Goal: Task Accomplishment & Management: Manage account settings

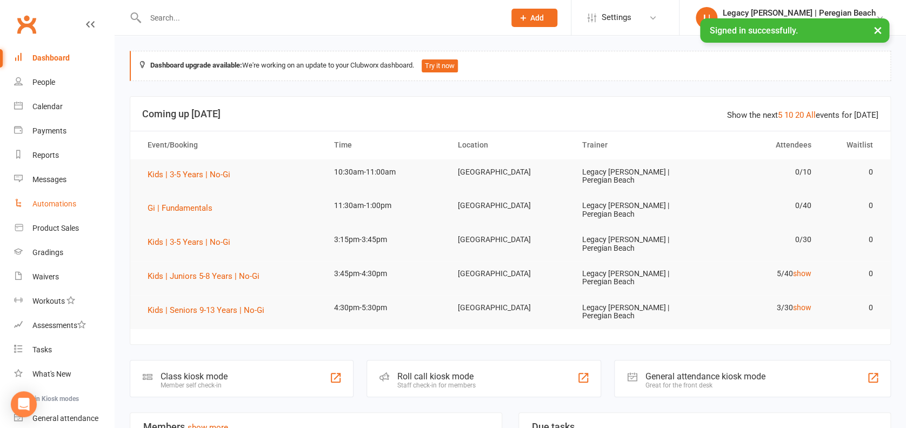
click at [56, 195] on link "Automations" at bounding box center [64, 204] width 100 height 24
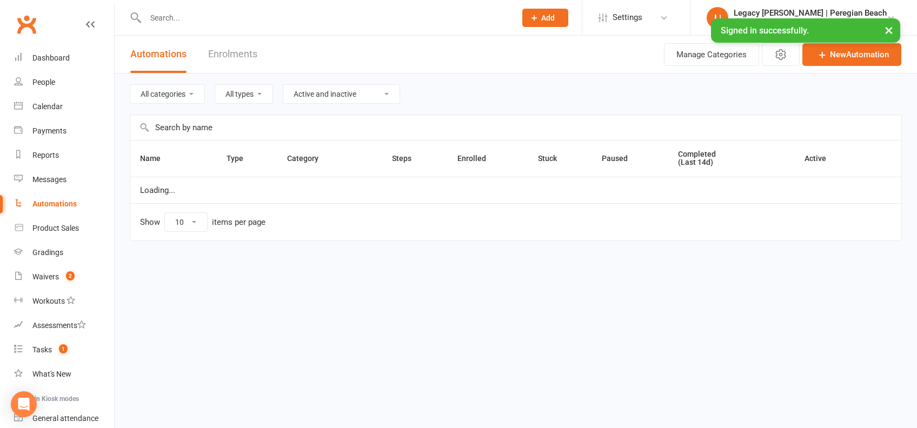
select select "100"
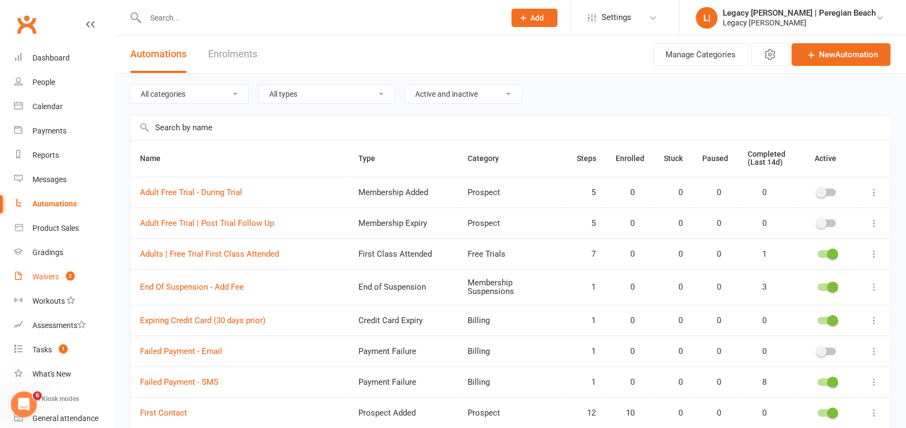
click at [68, 271] on span "2" at bounding box center [70, 275] width 9 height 9
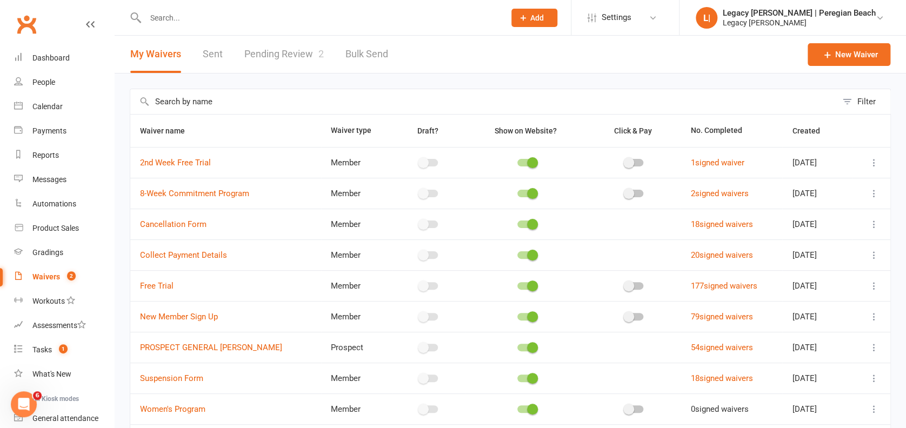
click at [316, 68] on link "Pending Review 2" at bounding box center [283, 54] width 79 height 37
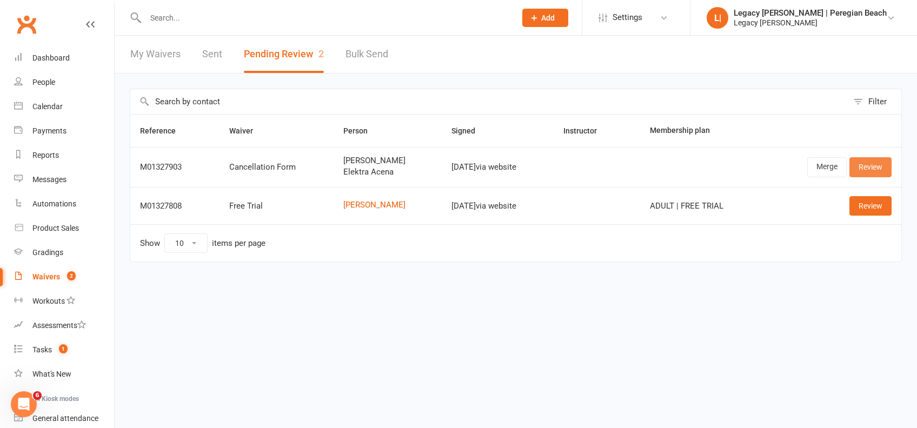
click at [872, 166] on link "Review" at bounding box center [870, 166] width 42 height 19
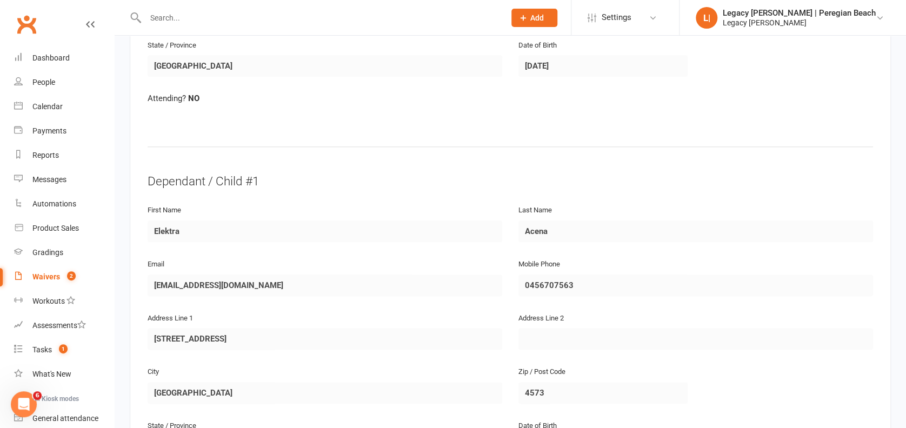
scroll to position [1021, 0]
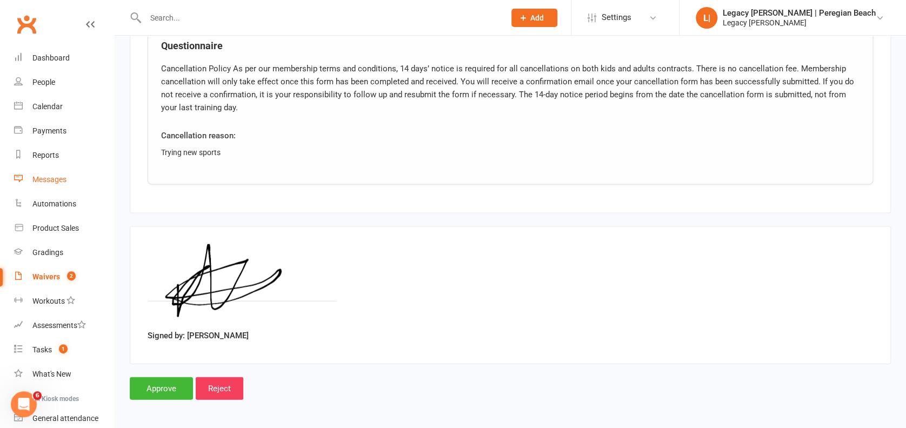
click at [64, 184] on link "Messages" at bounding box center [64, 180] width 100 height 24
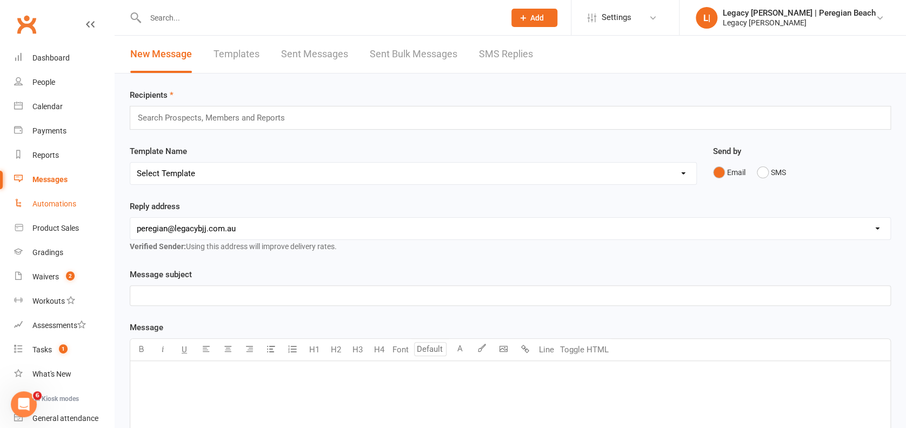
click at [56, 205] on div "Automations" at bounding box center [54, 203] width 44 height 9
select select "100"
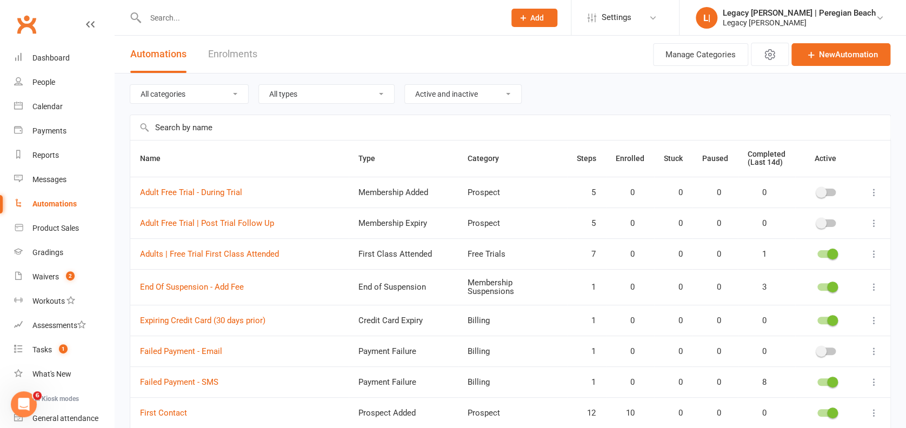
drag, startPoint x: 175, startPoint y: 86, endPoint x: 182, endPoint y: 95, distance: 10.8
click at [175, 86] on select "All categories Billing Free Trials Membership Cancellations Membership Expiry M…" at bounding box center [189, 94] width 118 height 18
select select "800"
click at [130, 85] on select "All categories Billing Free Trials Membership Cancellations Membership Expiry M…" at bounding box center [189, 94] width 118 height 18
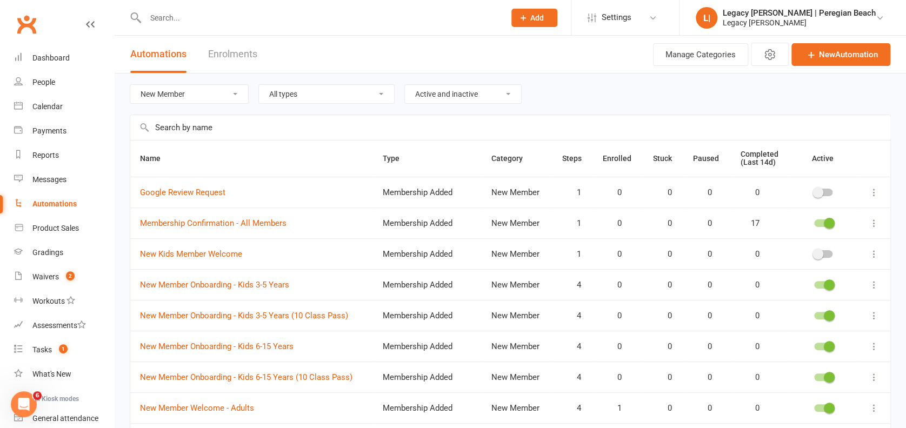
click at [877, 283] on icon at bounding box center [874, 284] width 11 height 11
click at [800, 309] on link "Edit" at bounding box center [815, 306] width 107 height 22
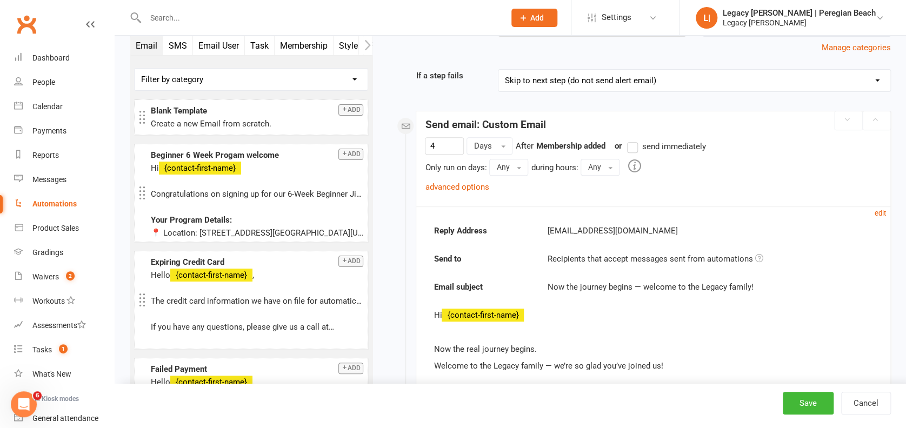
scroll to position [144, 0]
click at [469, 181] on link "advanced options" at bounding box center [457, 186] width 64 height 10
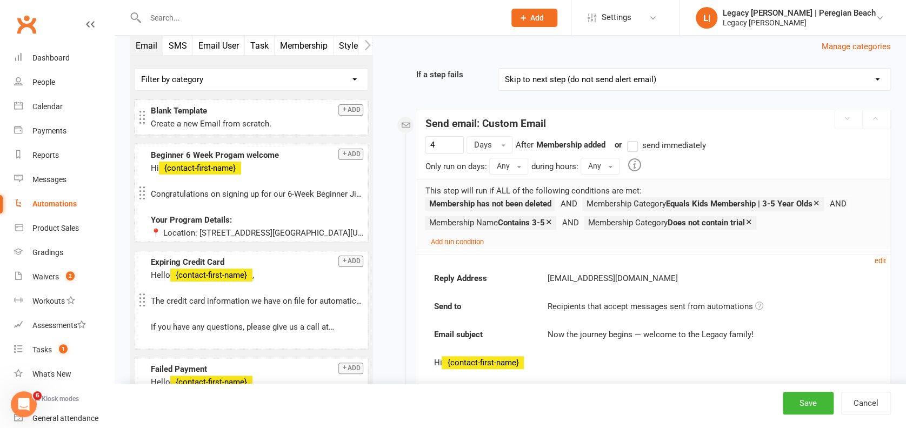
click at [820, 201] on icon at bounding box center [816, 203] width 8 height 8
click at [710, 201] on icon at bounding box center [706, 203] width 8 height 8
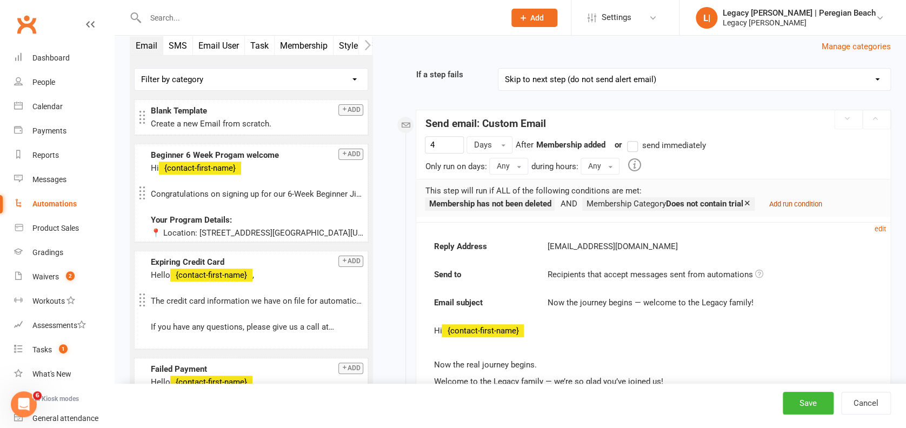
click at [813, 203] on small "Add run condition" at bounding box center [795, 204] width 53 height 8
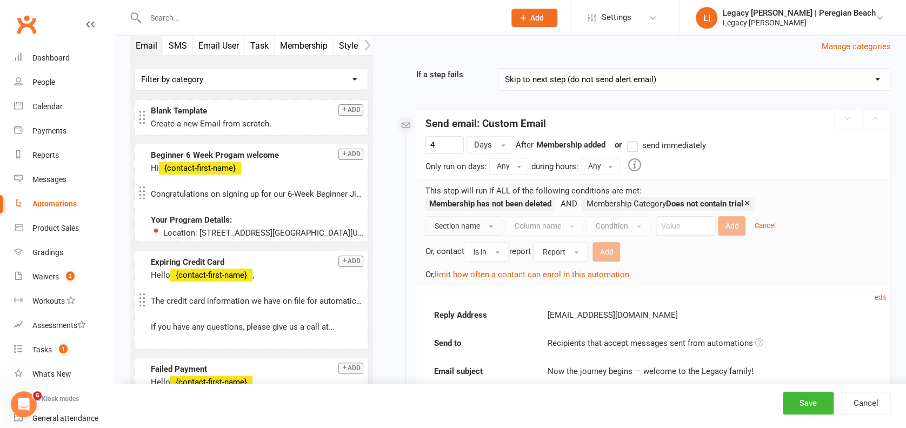
click at [458, 222] on span "Section name" at bounding box center [456, 226] width 45 height 9
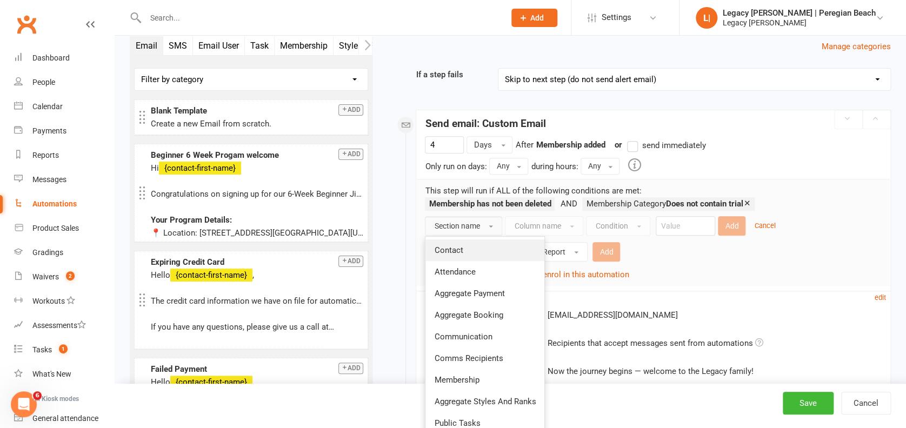
click at [463, 248] on link "Contact" at bounding box center [484, 250] width 119 height 22
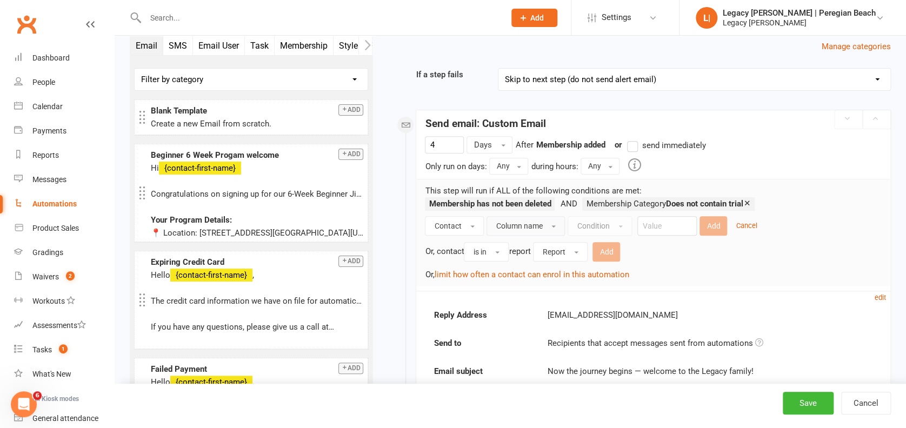
click at [523, 225] on span "Column name" at bounding box center [519, 226] width 46 height 9
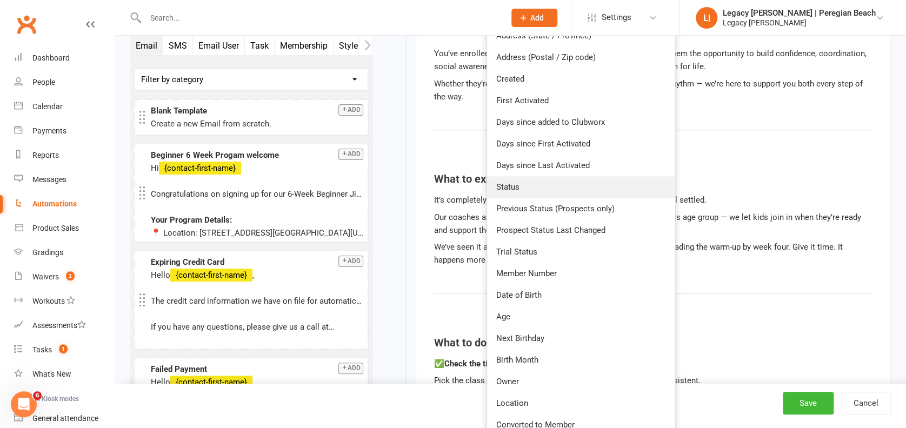
scroll to position [576, 0]
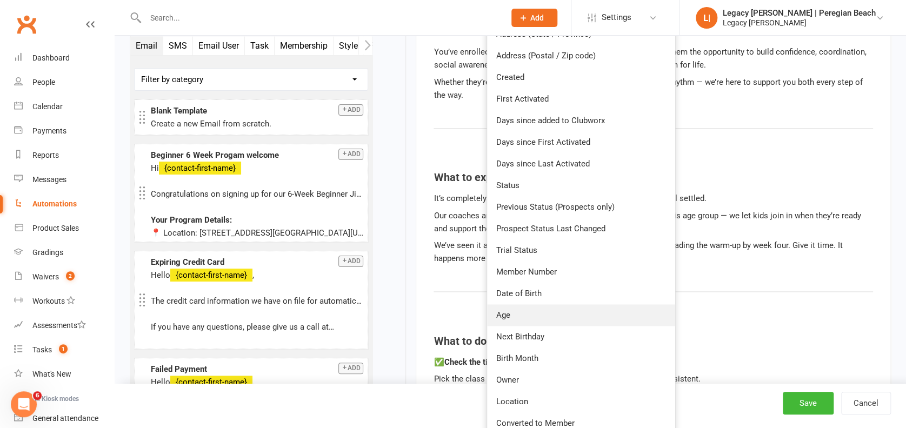
click at [532, 319] on link "Age" at bounding box center [581, 315] width 188 height 22
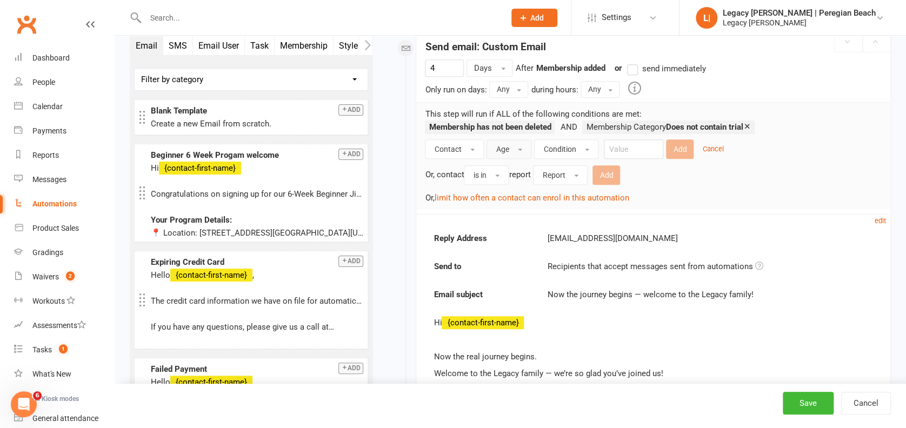
scroll to position [216, 0]
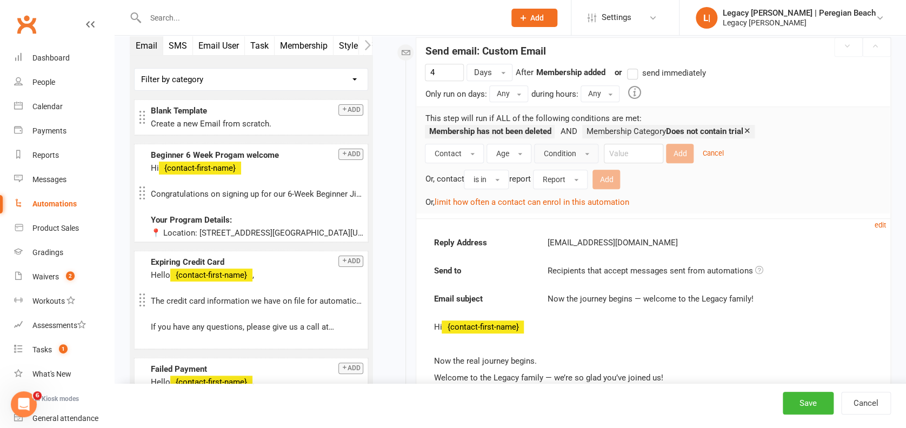
click at [563, 161] on button "Condition" at bounding box center [566, 153] width 64 height 19
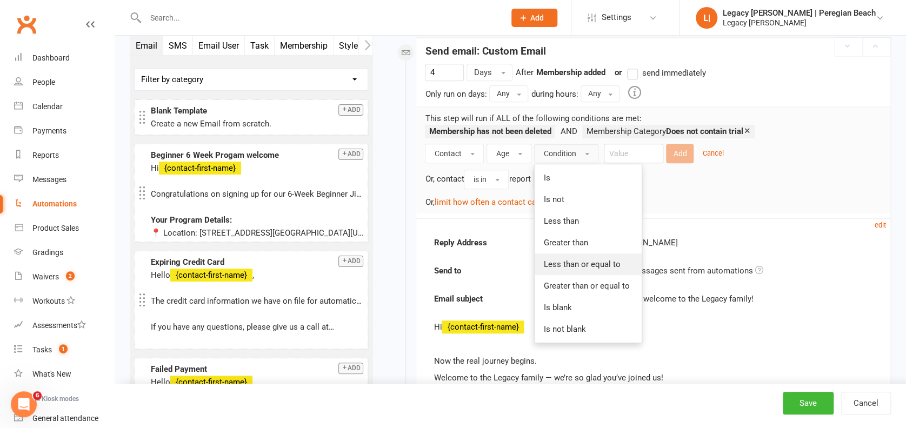
click at [595, 269] on link "Less than or equal to" at bounding box center [588, 265] width 107 height 22
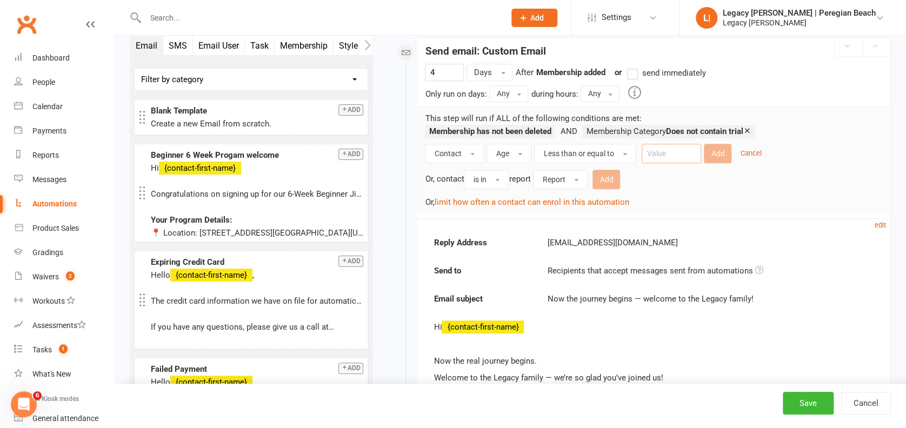
click at [676, 159] on input "number" at bounding box center [671, 153] width 59 height 19
type input "5"
click at [723, 154] on button "Add" at bounding box center [718, 153] width 28 height 19
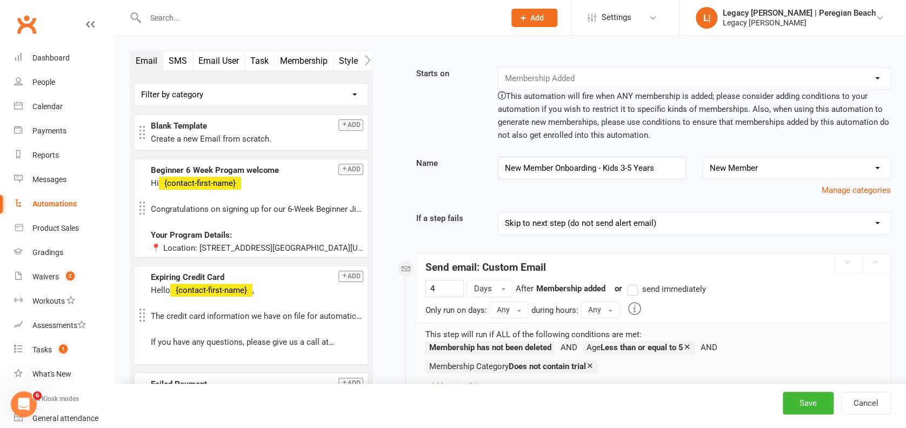
scroll to position [72, 0]
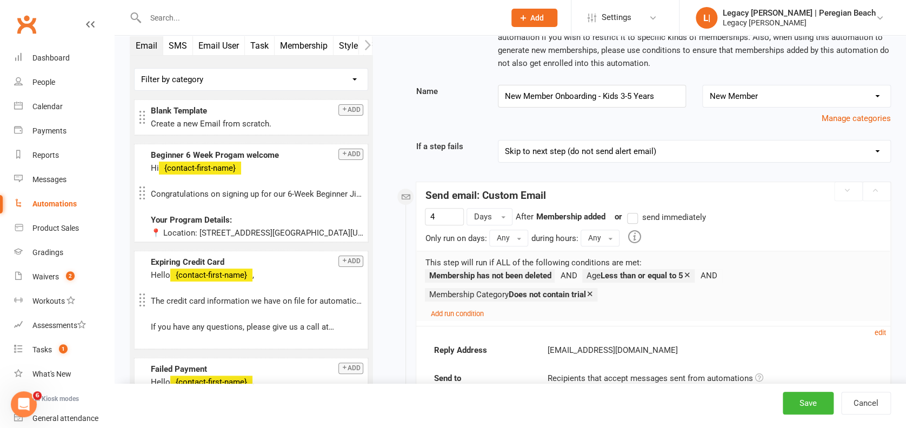
click at [691, 272] on icon at bounding box center [687, 275] width 8 height 8
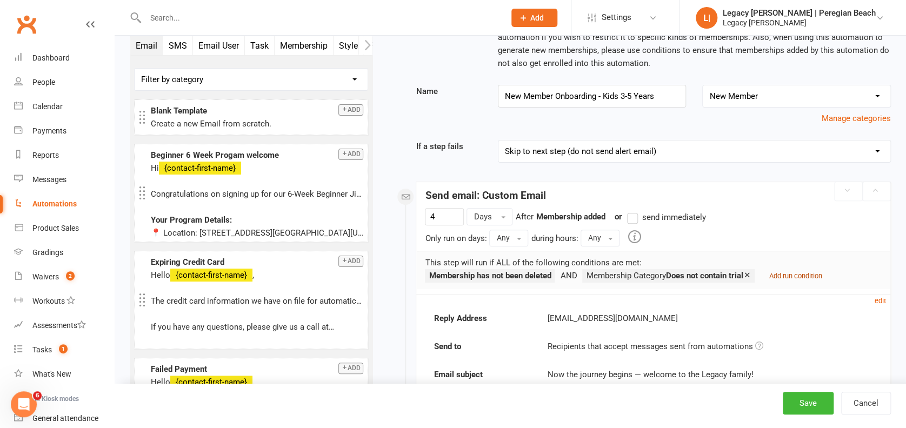
click at [803, 277] on small "Add run condition" at bounding box center [795, 276] width 53 height 8
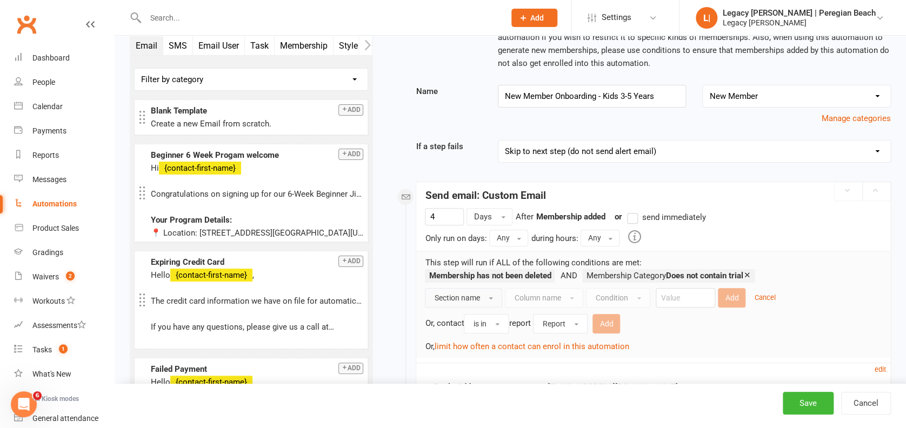
click at [480, 293] on button "Section name" at bounding box center [463, 297] width 77 height 19
click at [480, 325] on link "Contact" at bounding box center [484, 322] width 119 height 22
click at [542, 298] on button "Column name" at bounding box center [525, 297] width 78 height 19
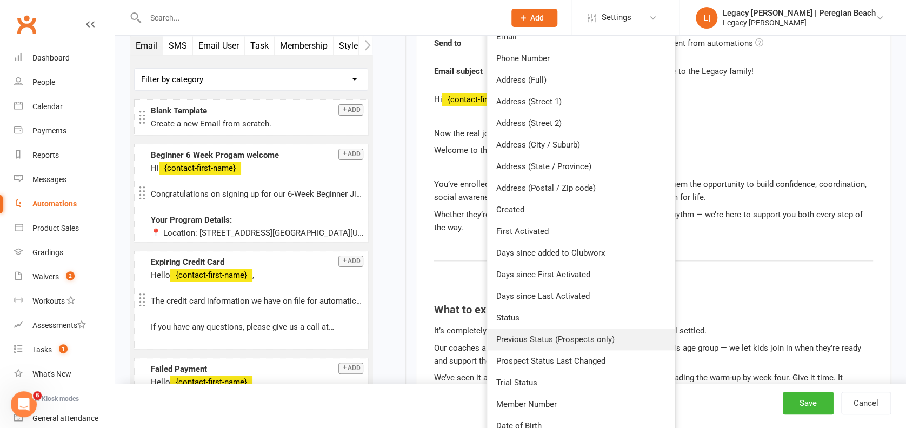
scroll to position [504, 0]
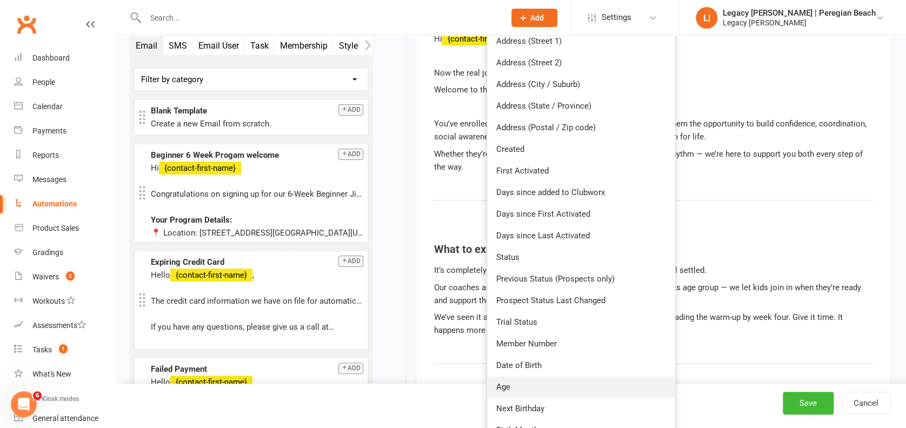
click at [511, 385] on link "Age" at bounding box center [581, 387] width 188 height 22
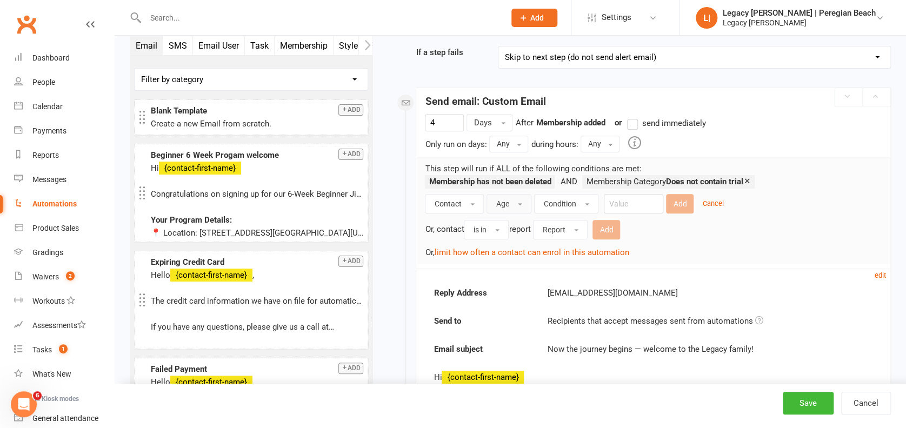
scroll to position [144, 0]
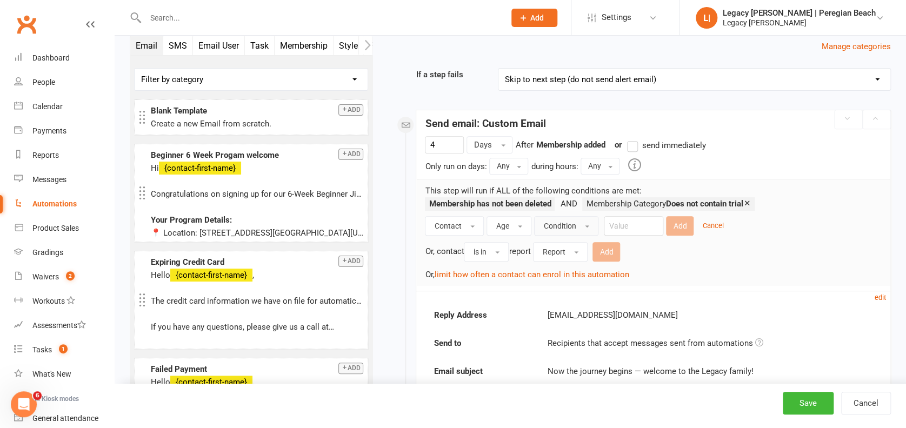
click at [572, 222] on span "Condition" at bounding box center [559, 226] width 32 height 9
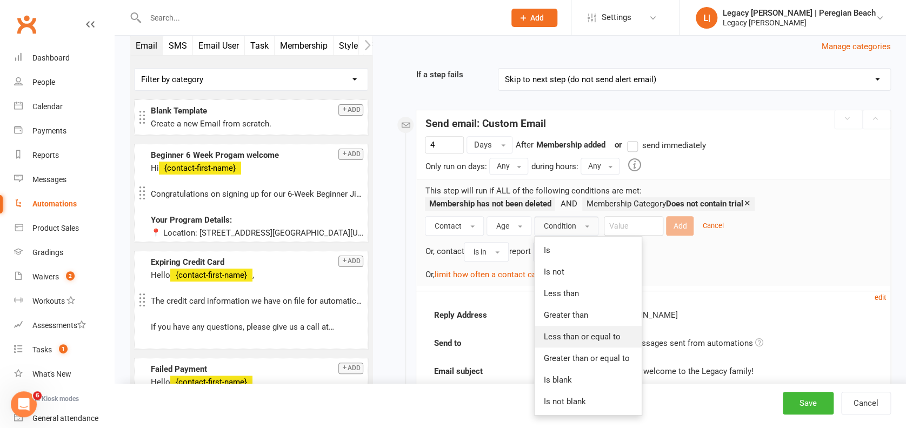
click at [581, 337] on span "Less than or equal to" at bounding box center [581, 337] width 77 height 10
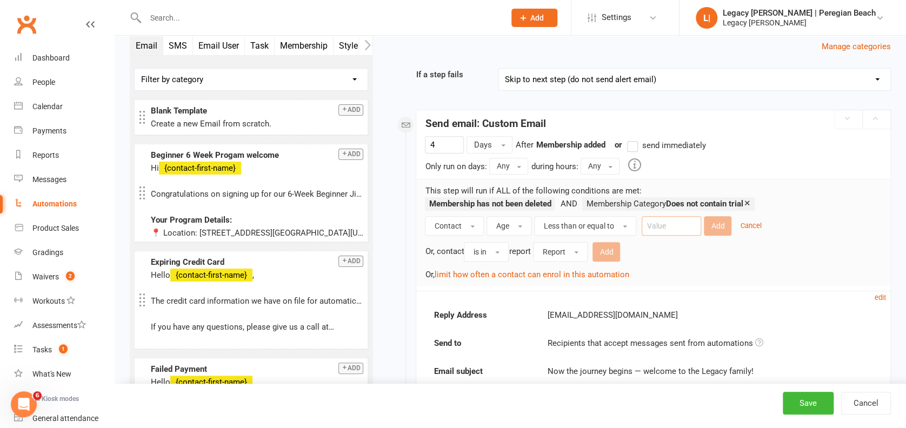
click at [649, 224] on input "number" at bounding box center [671, 225] width 59 height 19
type input "4"
click at [720, 223] on button "Add" at bounding box center [718, 225] width 28 height 19
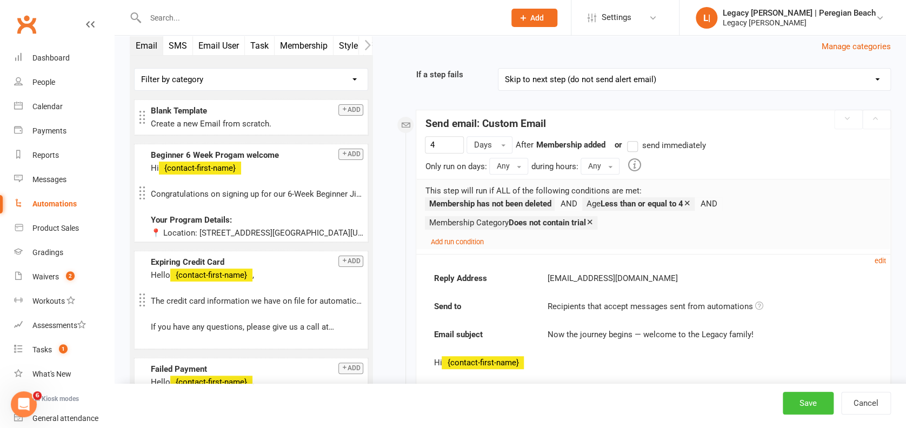
click at [798, 395] on button "Save" at bounding box center [808, 403] width 51 height 23
select select "100"
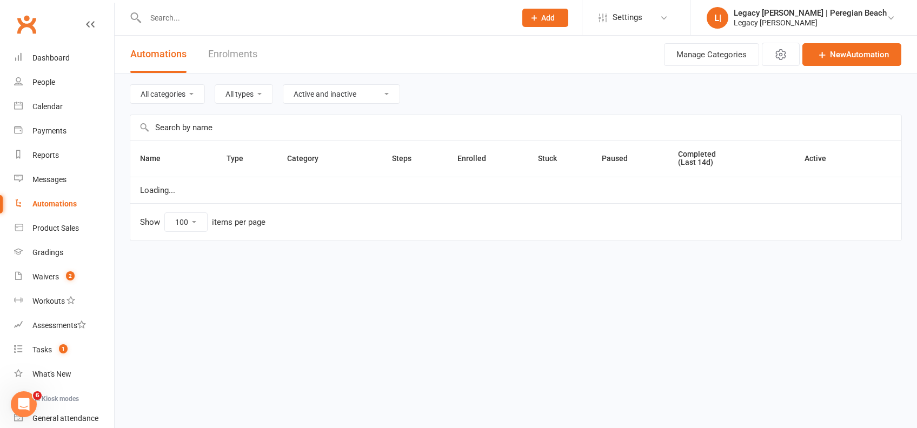
select select "800"
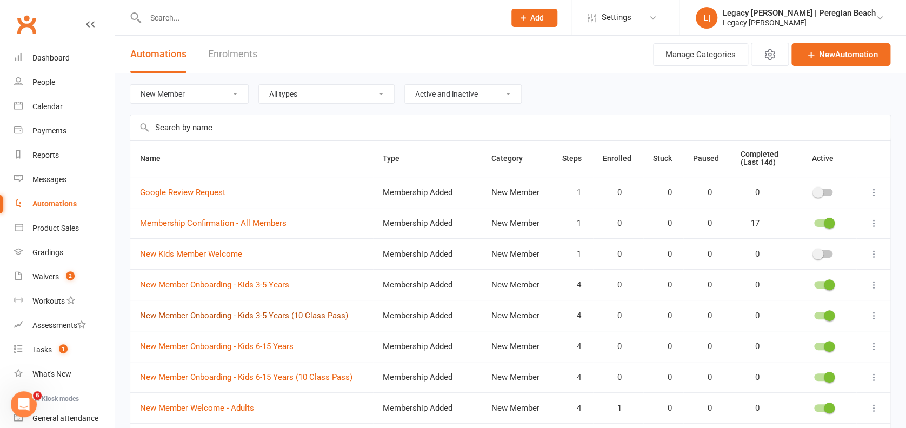
click at [285, 316] on link "New Member Onboarding - Kids 3-5 Years (10 Class Pass)" at bounding box center [244, 316] width 208 height 10
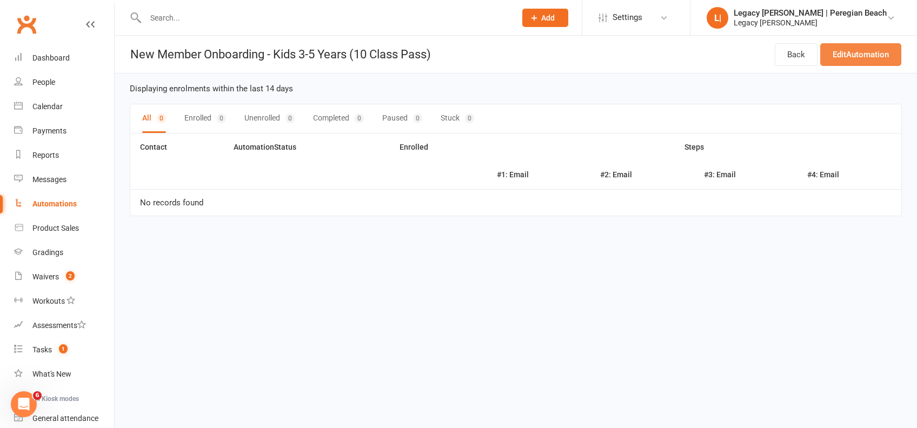
click at [851, 57] on link "Edit Automation" at bounding box center [860, 54] width 81 height 23
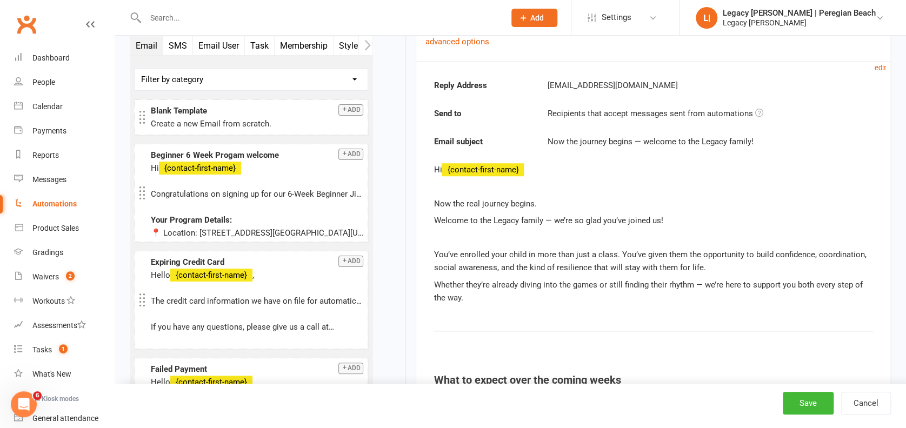
scroll to position [72, 0]
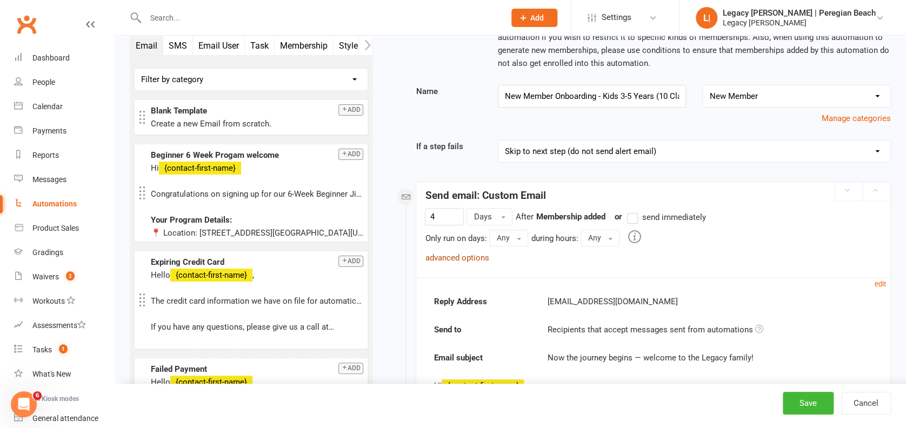
click at [469, 255] on link "advanced options" at bounding box center [457, 258] width 64 height 10
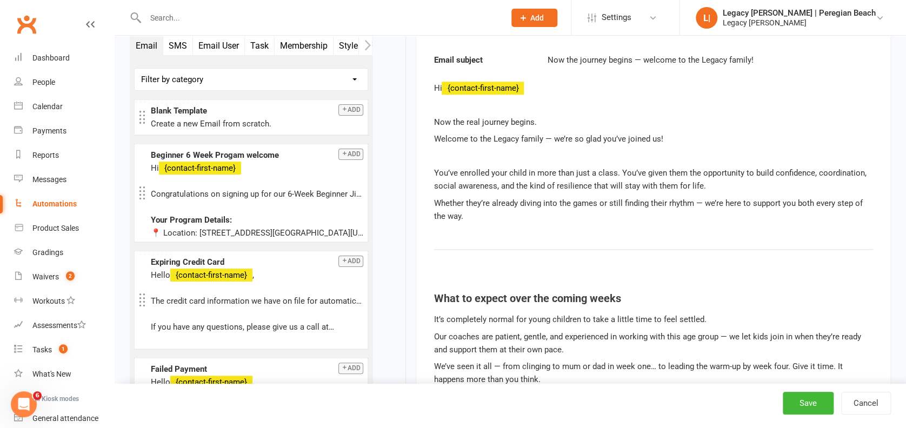
scroll to position [432, 0]
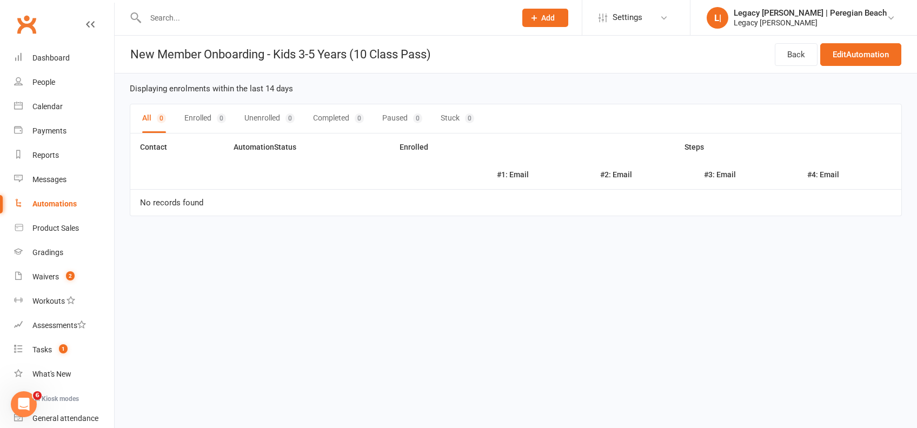
click at [65, 203] on div "Automations" at bounding box center [54, 203] width 44 height 9
select select "100"
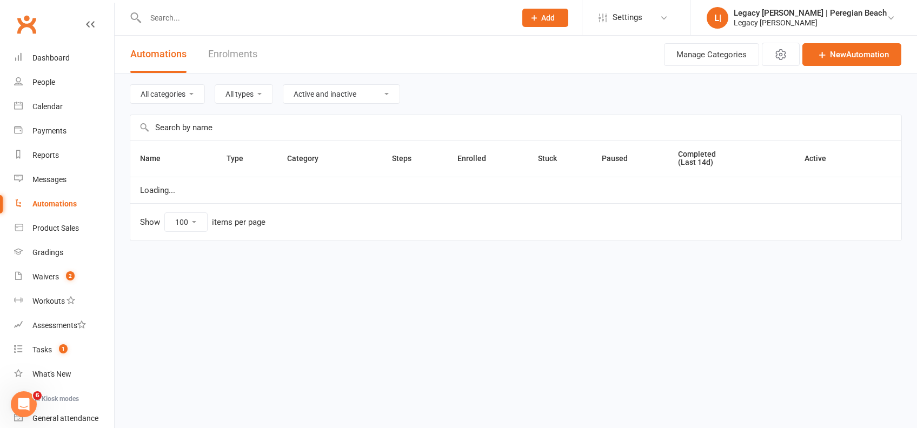
select select "800"
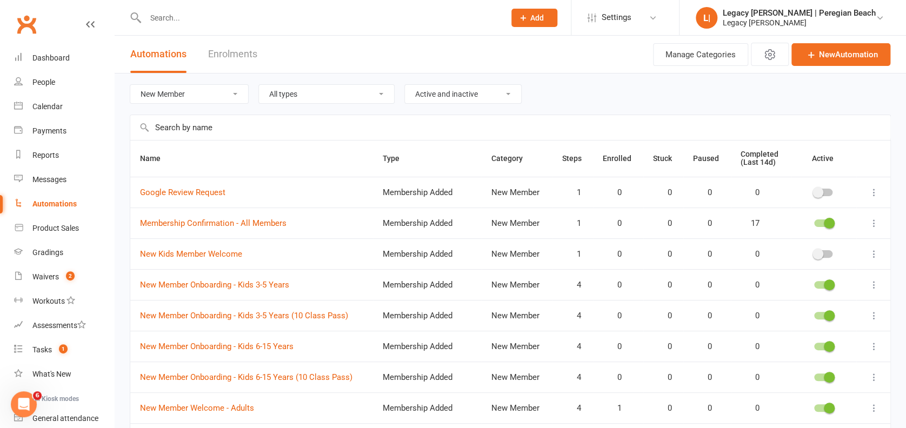
scroll to position [72, 0]
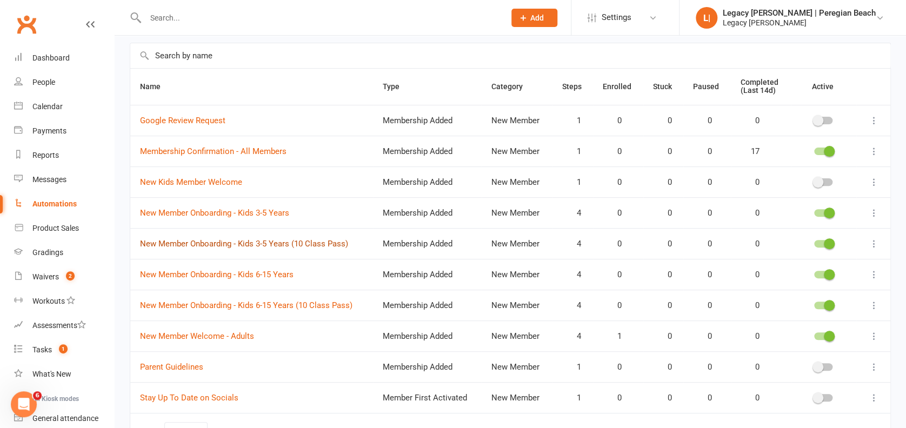
click at [235, 240] on link "New Member Onboarding - Kids 3-5 Years (10 Class Pass)" at bounding box center [244, 244] width 208 height 10
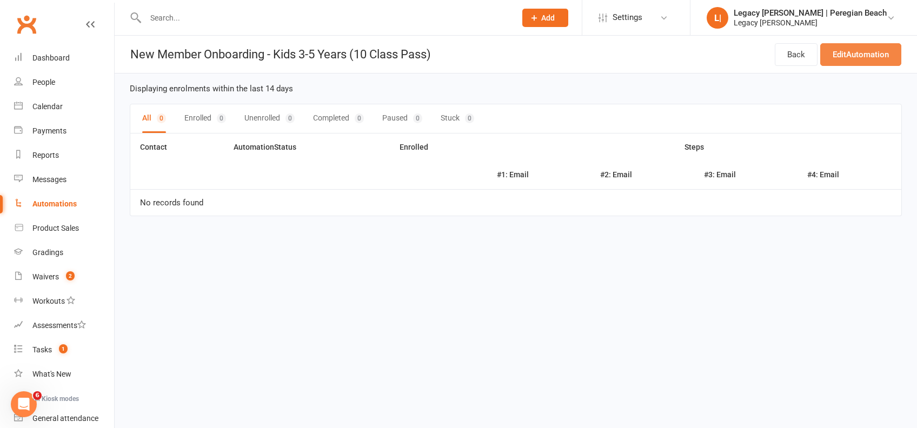
click at [858, 46] on link "Edit Automation" at bounding box center [860, 54] width 81 height 23
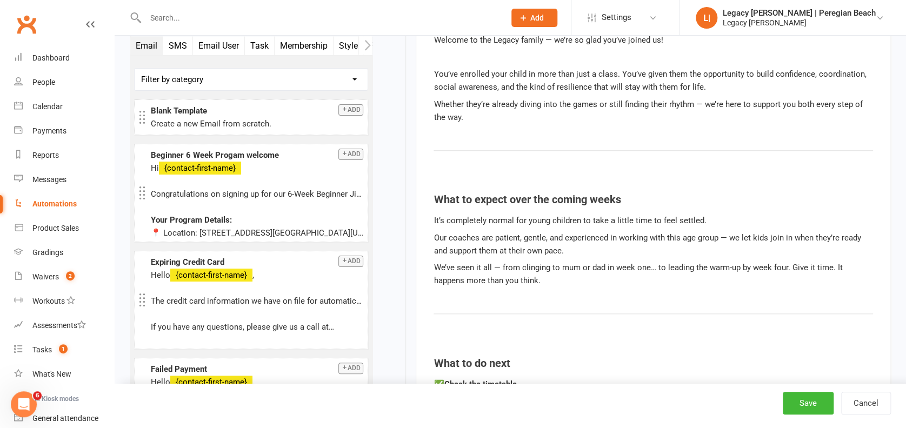
scroll to position [476, 0]
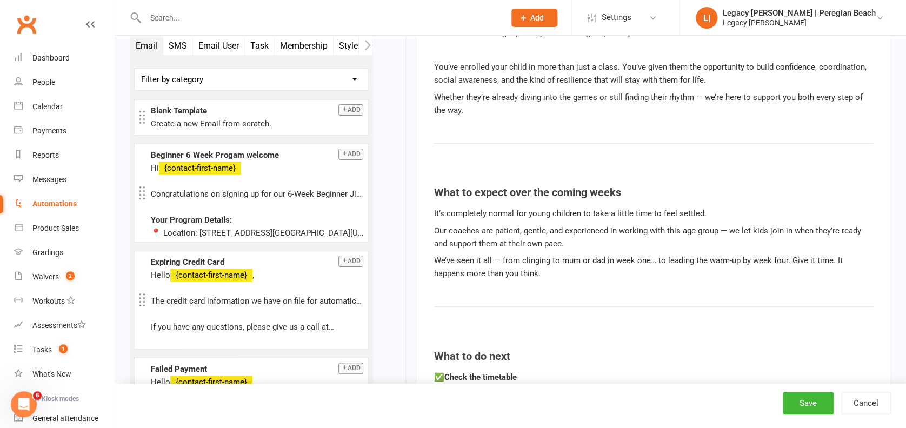
drag, startPoint x: 909, startPoint y: 31, endPoint x: 588, endPoint y: 149, distance: 341.5
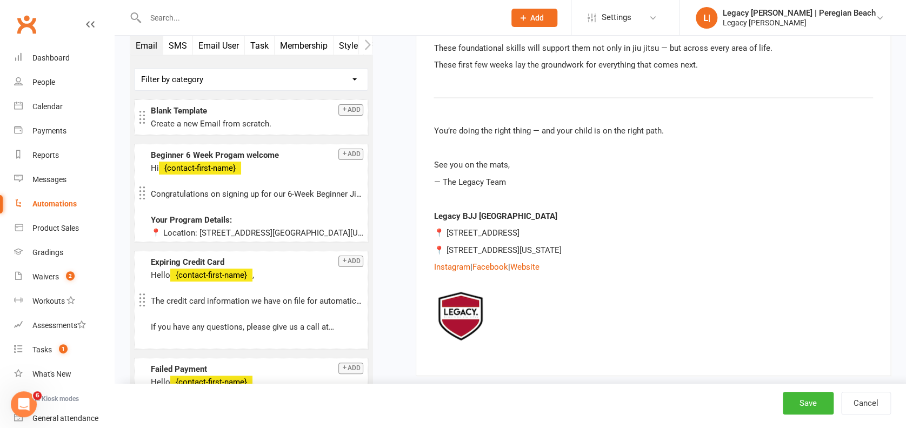
scroll to position [5151, 0]
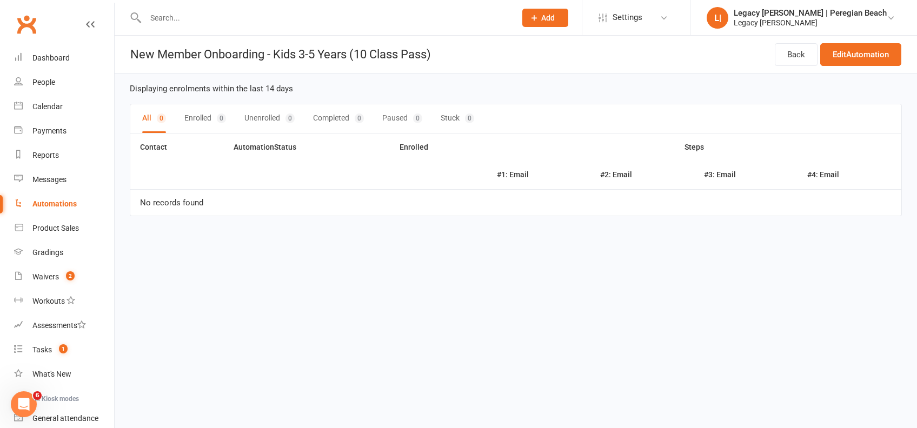
select select "100"
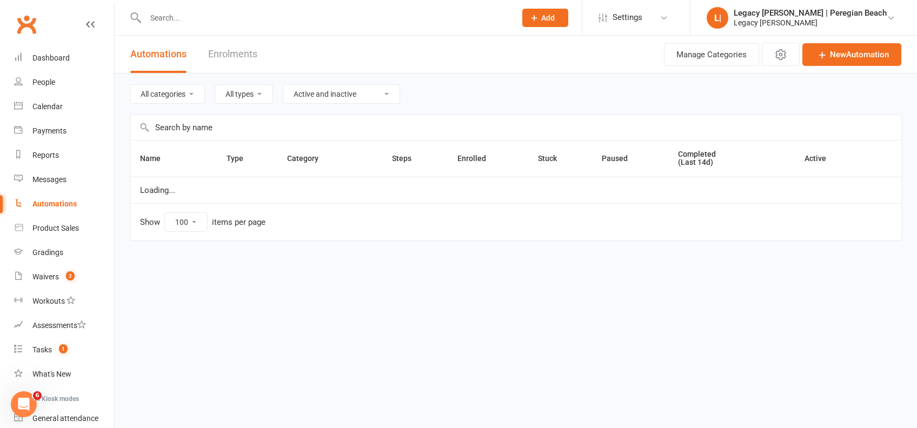
select select "800"
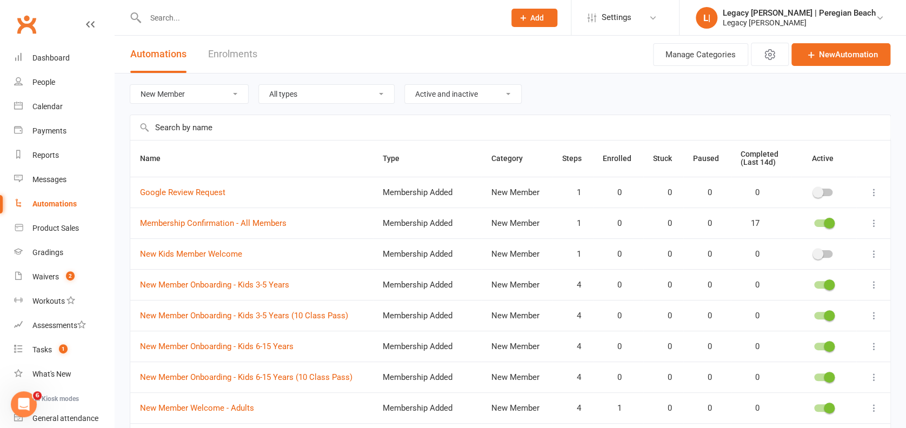
click at [830, 315] on span at bounding box center [829, 315] width 11 height 11
click at [814, 314] on input "checkbox" at bounding box center [814, 314] width 0 height 0
click at [875, 315] on icon at bounding box center [874, 315] width 11 height 11
click at [798, 352] on link "Delete" at bounding box center [815, 358] width 107 height 22
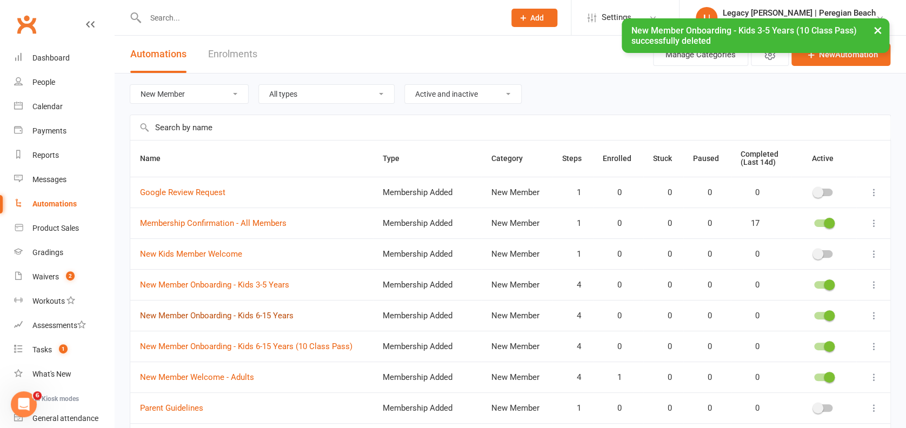
click at [257, 314] on link "New Member Onboarding - Kids 6-15 Years" at bounding box center [217, 316] width 154 height 10
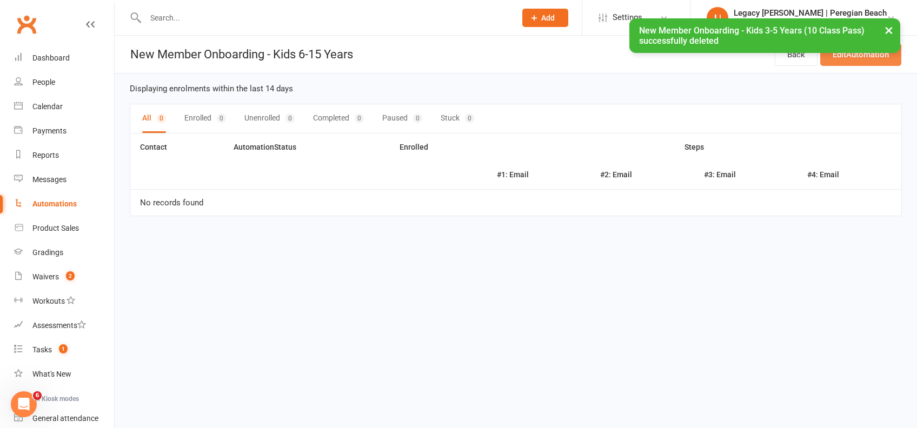
click at [844, 62] on link "Edit Automation" at bounding box center [860, 54] width 81 height 23
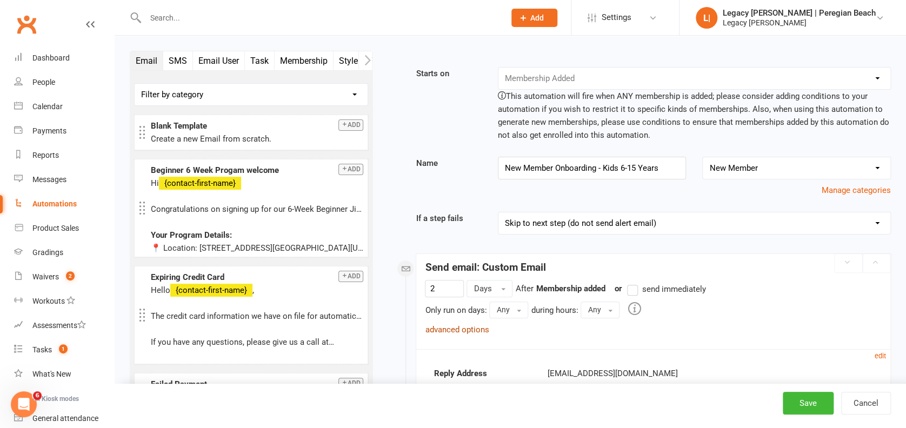
click at [466, 329] on link "advanced options" at bounding box center [457, 330] width 64 height 10
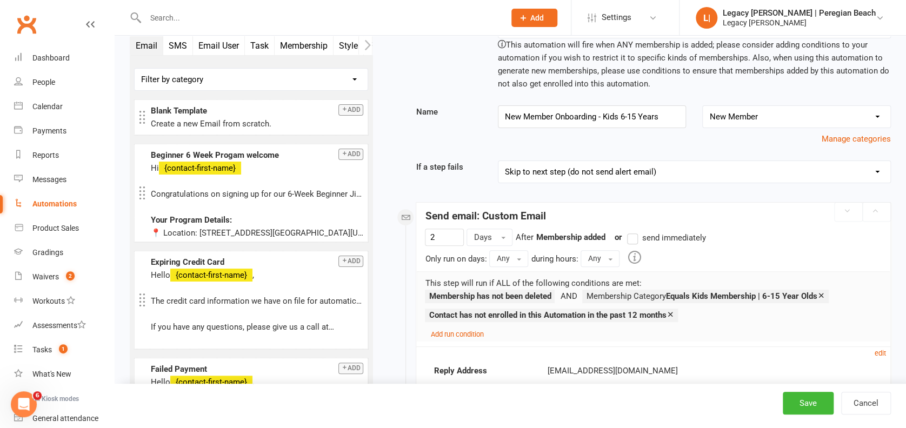
scroll to position [72, 0]
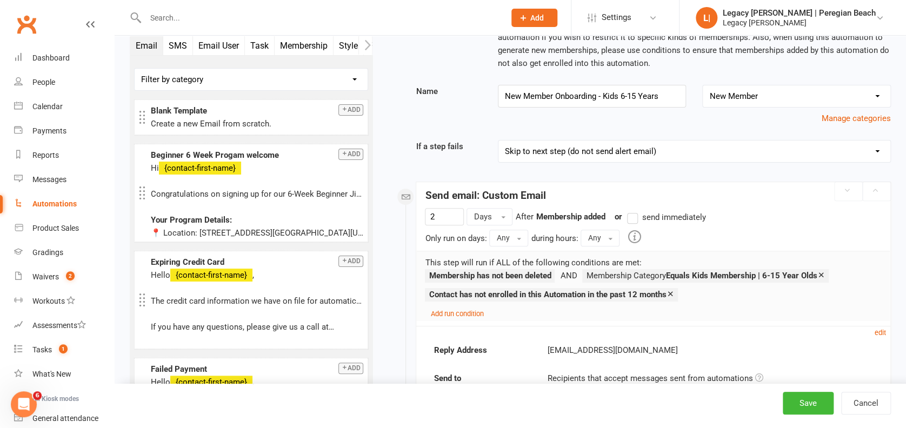
click at [825, 272] on icon at bounding box center [821, 275] width 8 height 8
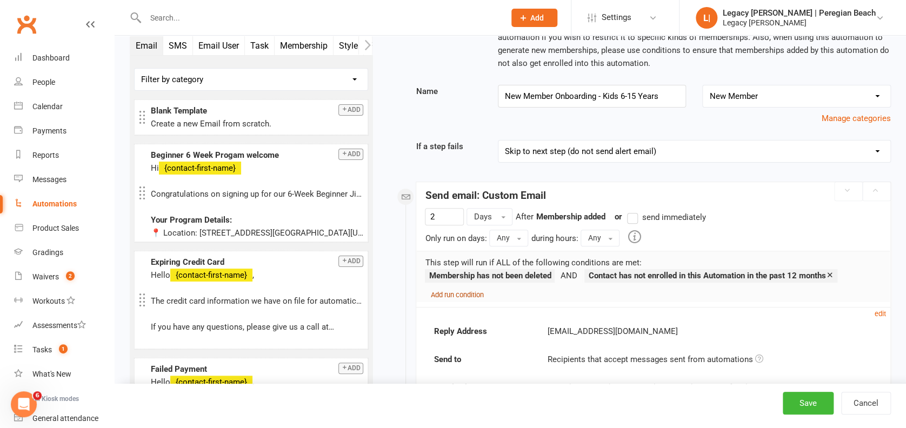
click at [451, 291] on small "Add run condition" at bounding box center [456, 295] width 53 height 8
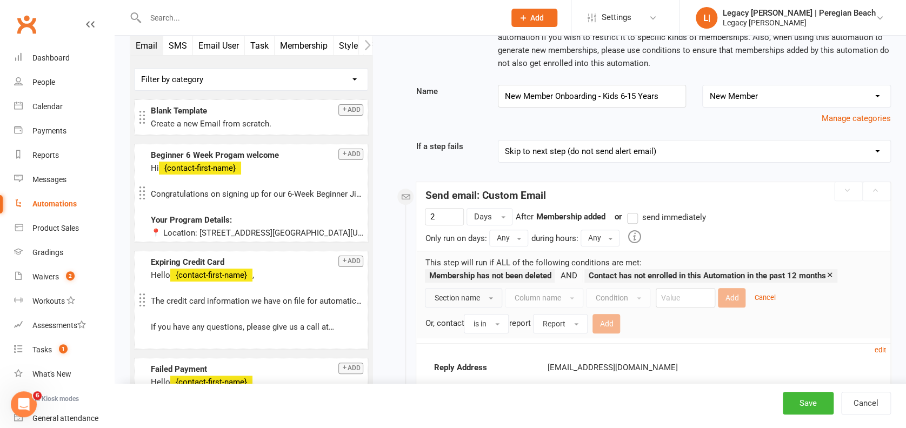
click at [476, 298] on span "Section name" at bounding box center [456, 298] width 45 height 9
click at [462, 318] on span "Contact" at bounding box center [448, 322] width 29 height 10
click at [541, 294] on span "Column name" at bounding box center [519, 298] width 46 height 9
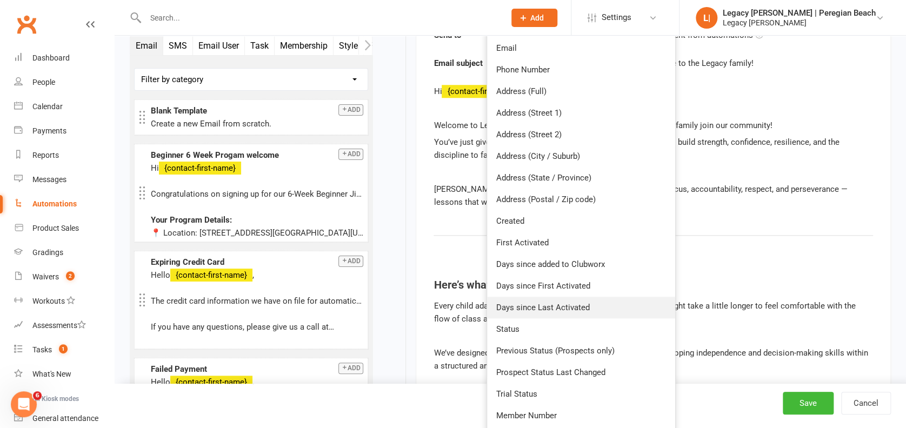
scroll to position [576, 0]
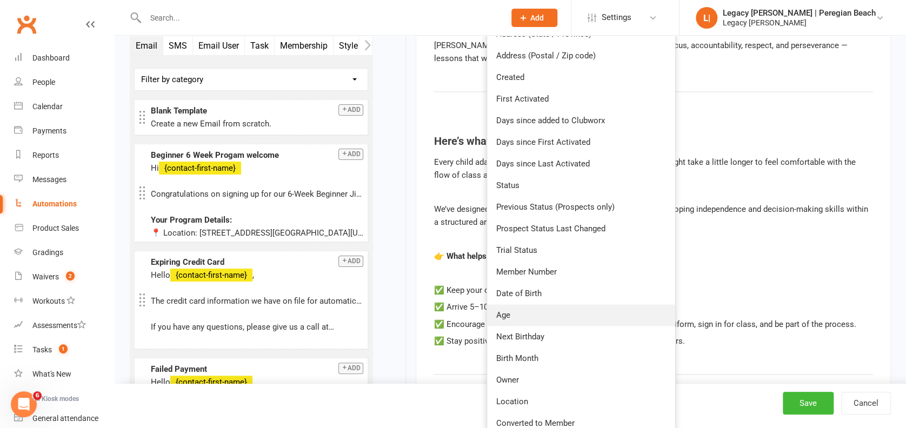
click at [521, 309] on link "Age" at bounding box center [581, 315] width 188 height 22
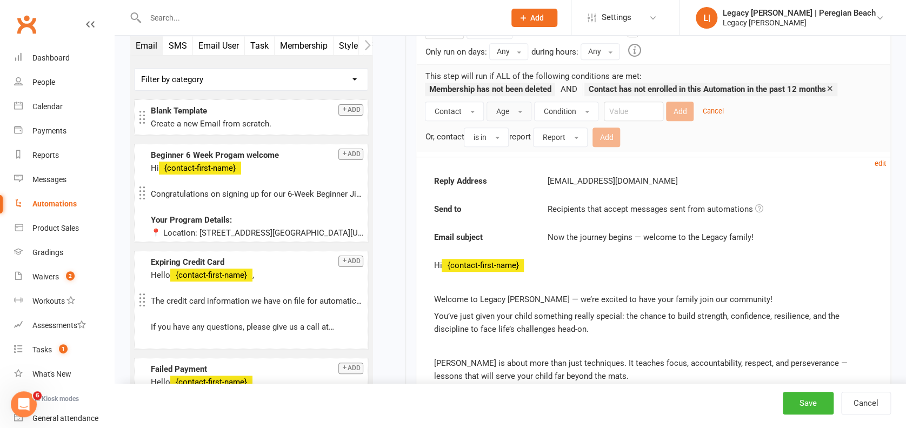
scroll to position [216, 0]
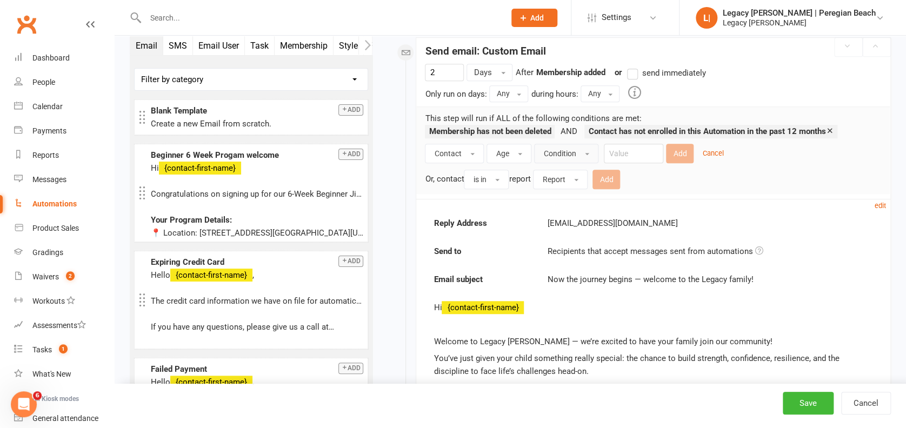
click at [576, 155] on button "Condition" at bounding box center [566, 153] width 64 height 19
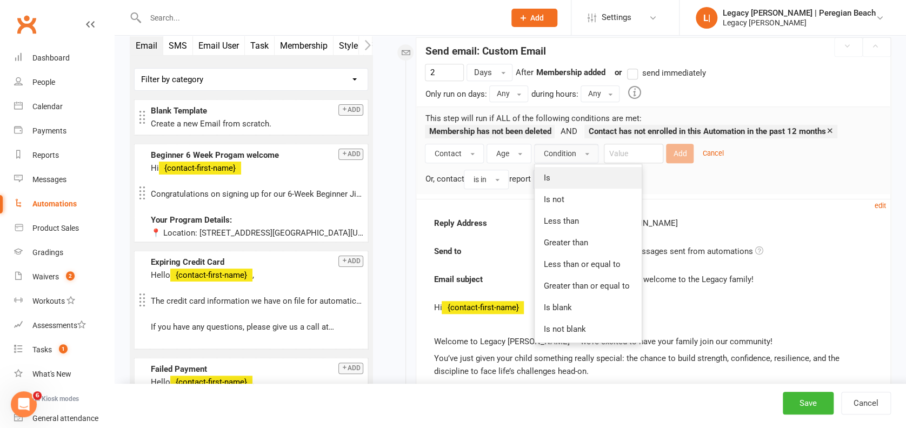
click at [561, 169] on link "Is" at bounding box center [588, 178] width 107 height 22
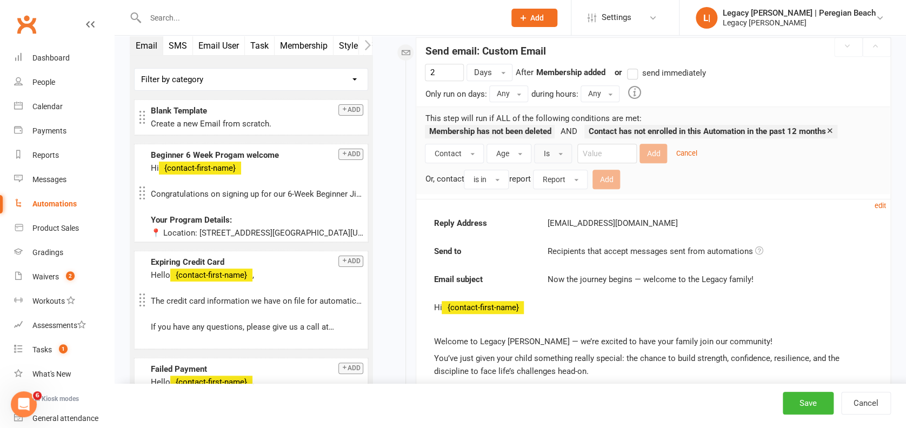
click at [559, 155] on button "Is" at bounding box center [553, 153] width 38 height 19
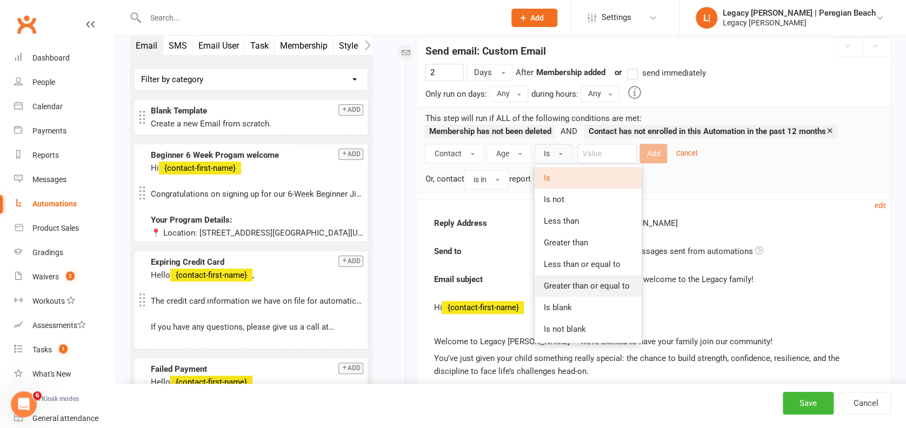
click at [569, 282] on span "Greater than or equal to" at bounding box center [586, 286] width 86 height 10
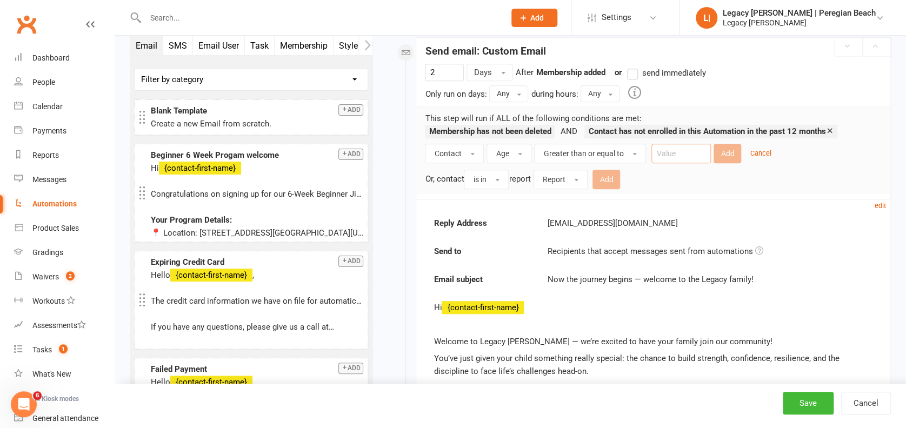
drag, startPoint x: 676, startPoint y: 147, endPoint x: 694, endPoint y: 157, distance: 20.3
click at [676, 147] on input "number" at bounding box center [680, 153] width 59 height 19
type input "5"
click at [730, 152] on button "Add" at bounding box center [728, 153] width 28 height 19
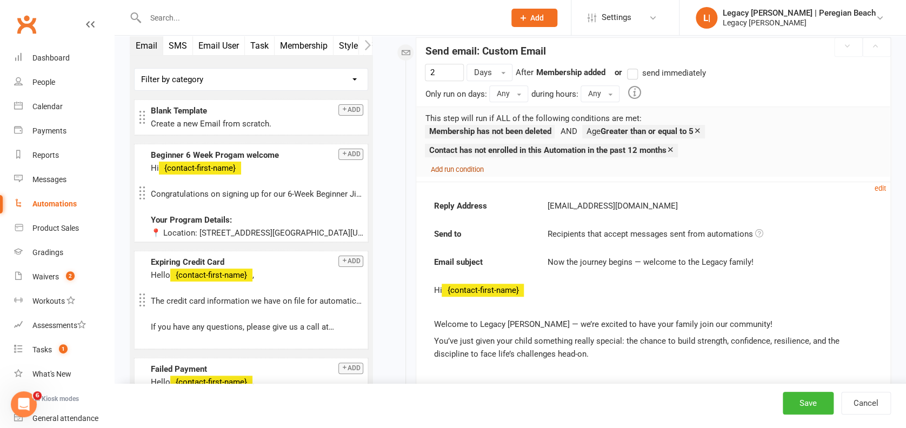
click at [451, 166] on small "Add run condition" at bounding box center [456, 169] width 53 height 8
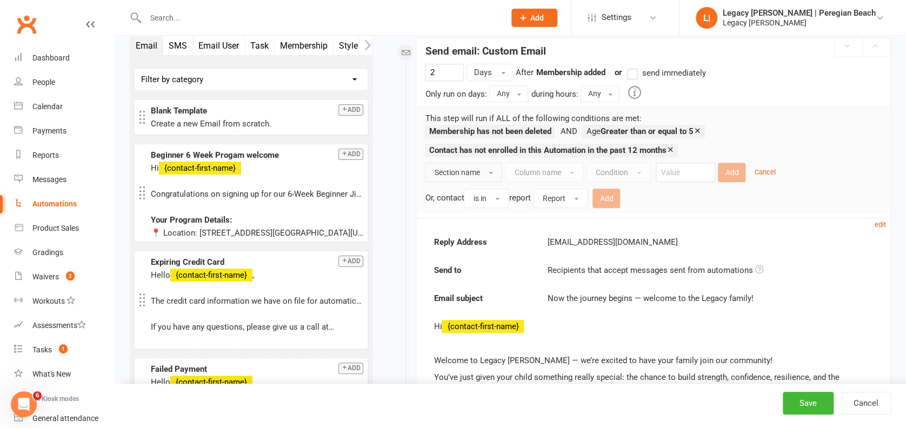
click at [460, 172] on span "Section name" at bounding box center [456, 172] width 45 height 9
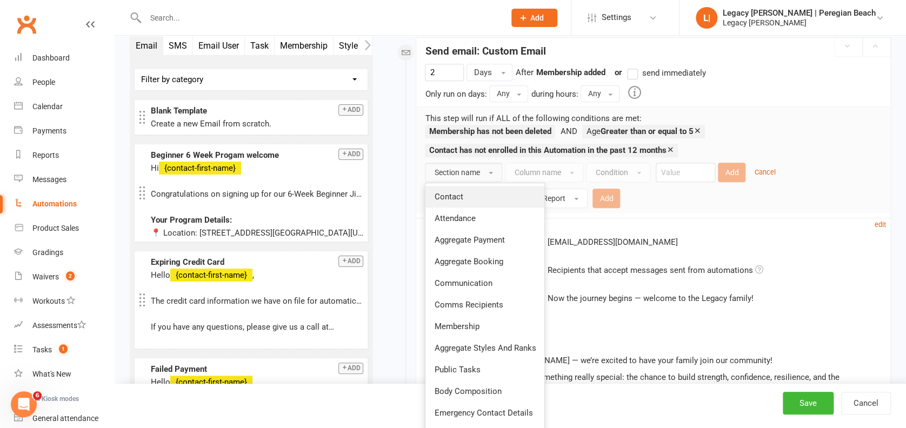
click at [460, 199] on span "Contact" at bounding box center [448, 197] width 29 height 10
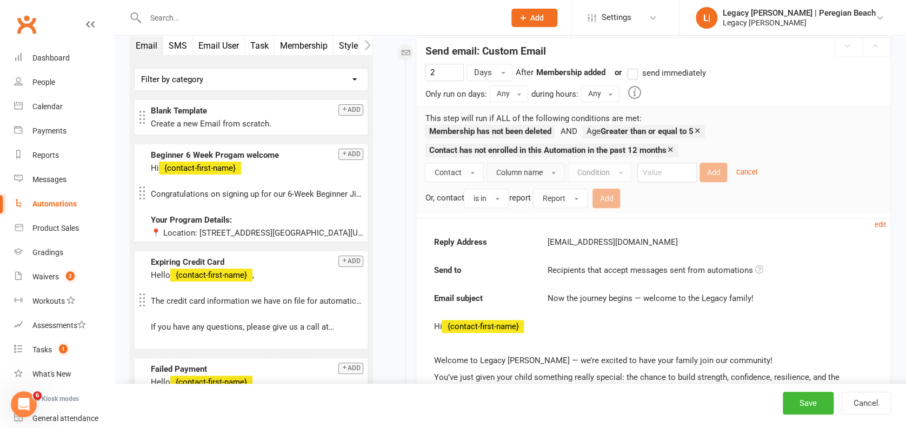
click at [542, 169] on button "Column name" at bounding box center [525, 172] width 78 height 19
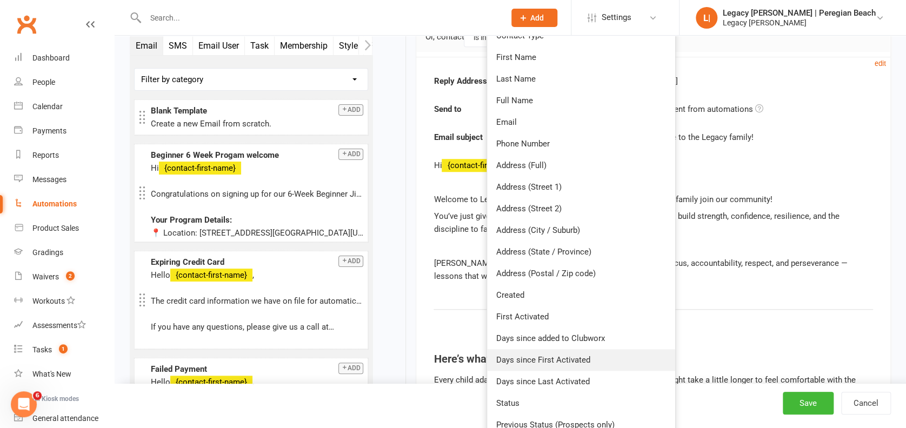
scroll to position [504, 0]
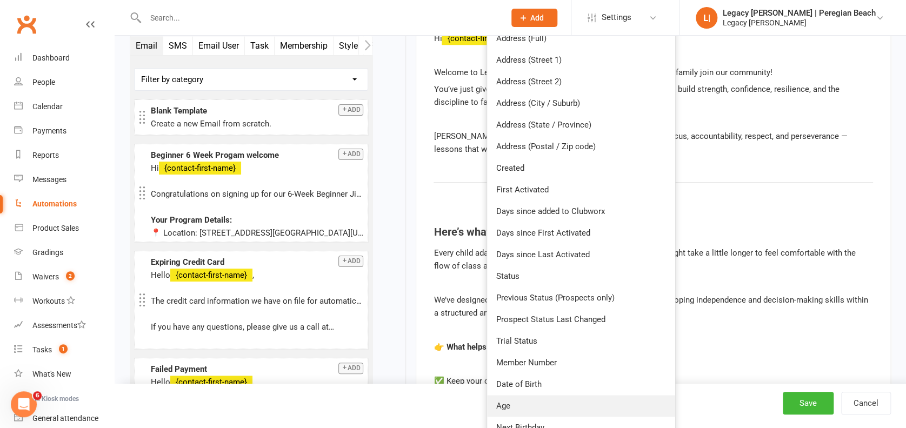
click at [528, 397] on link "Age" at bounding box center [581, 406] width 188 height 22
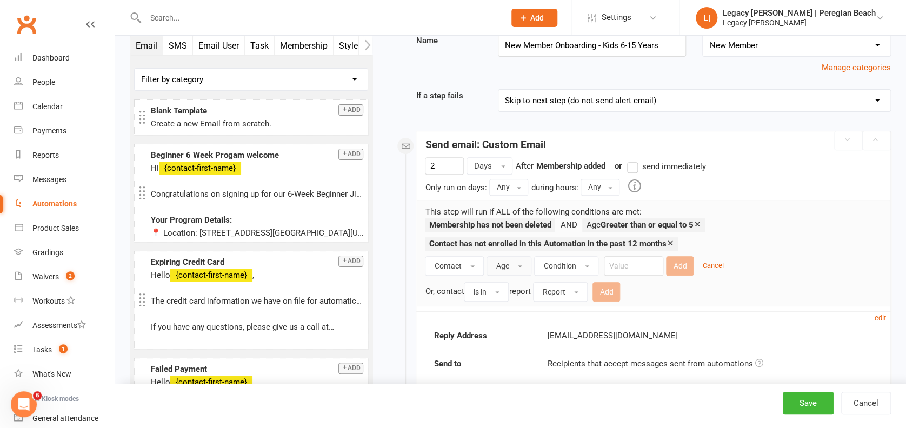
scroll to position [144, 0]
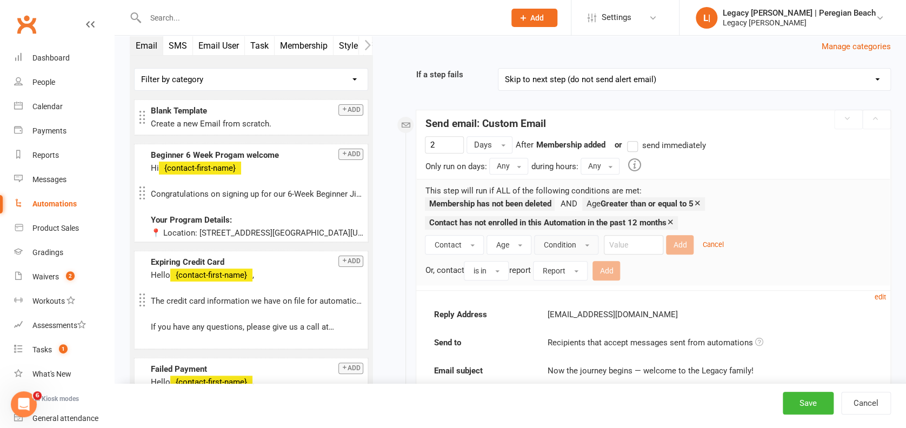
click at [568, 241] on span "Condition" at bounding box center [559, 245] width 32 height 9
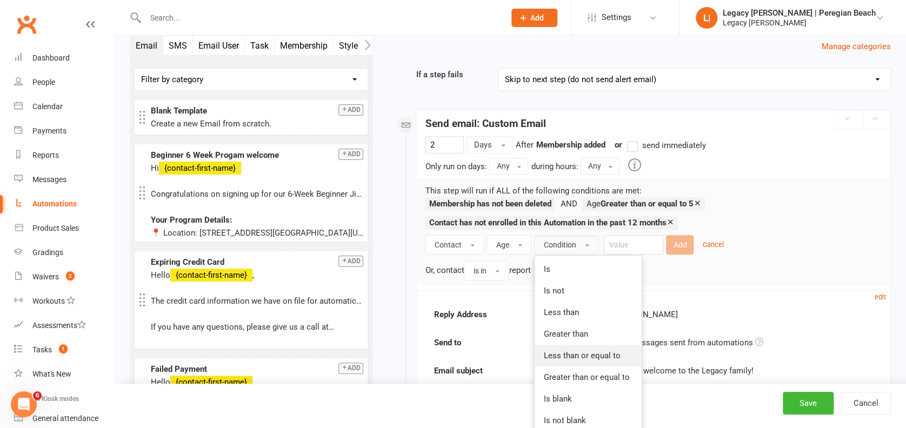
click at [587, 351] on span "Less than or equal to" at bounding box center [581, 356] width 77 height 10
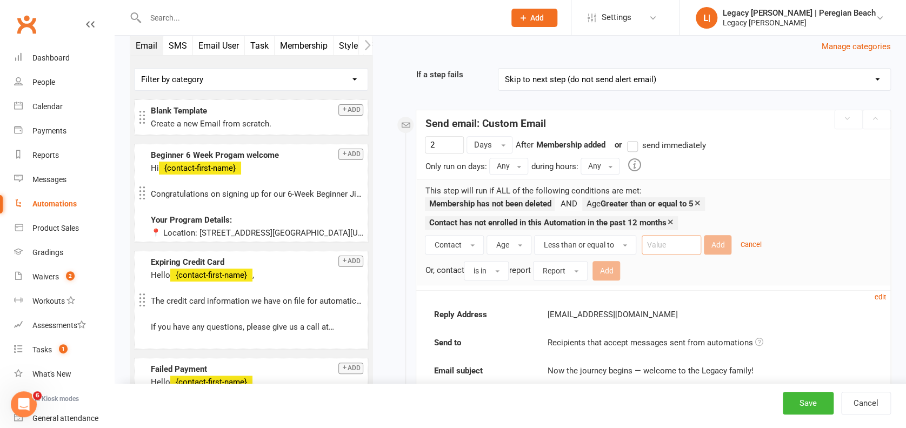
click at [675, 235] on input "number" at bounding box center [671, 244] width 59 height 19
type input "15"
click at [715, 242] on button "Add" at bounding box center [718, 244] width 28 height 19
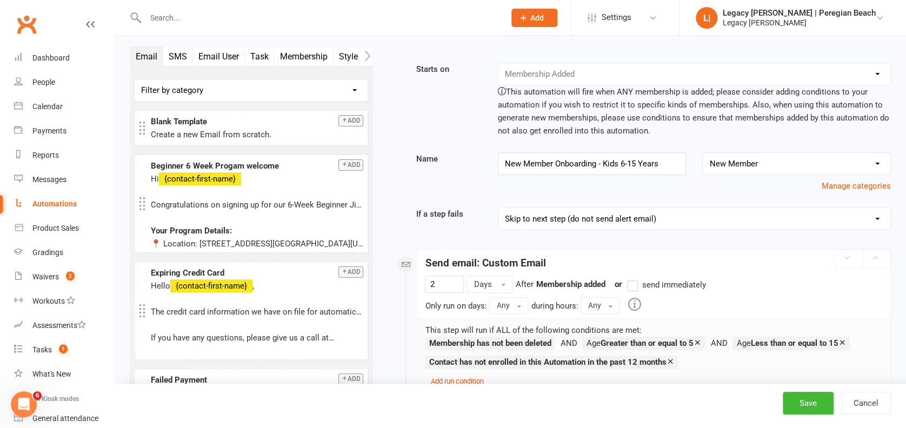
scroll to position [0, 0]
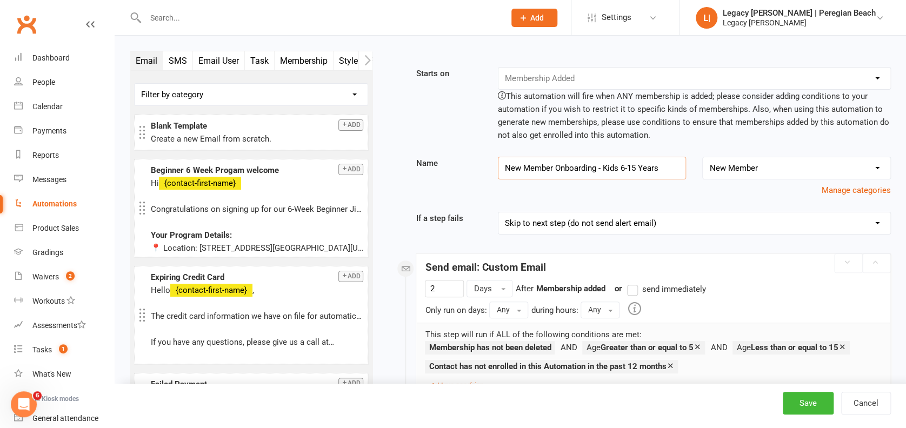
click at [626, 170] on input "New Member Onboarding - Kids 6-15 Years" at bounding box center [592, 168] width 189 height 23
type input "New Member Onboarding - Kids 5-15 Years"
click at [657, 192] on div "Manage categories" at bounding box center [653, 190] width 491 height 13
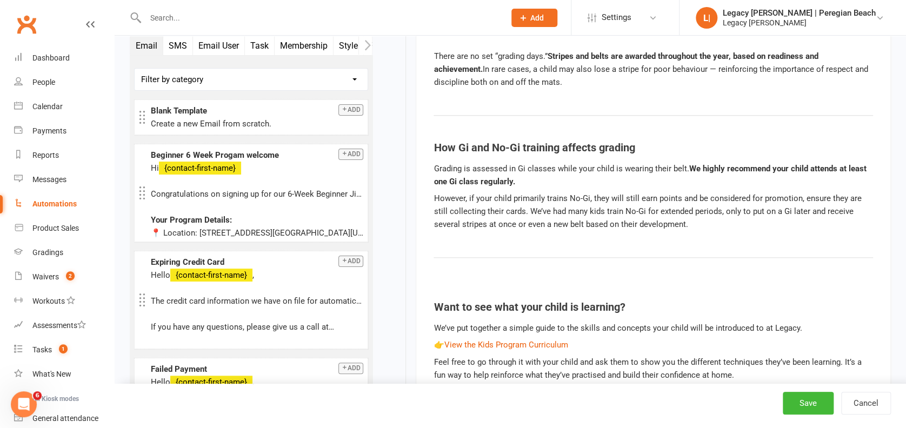
scroll to position [2595, 0]
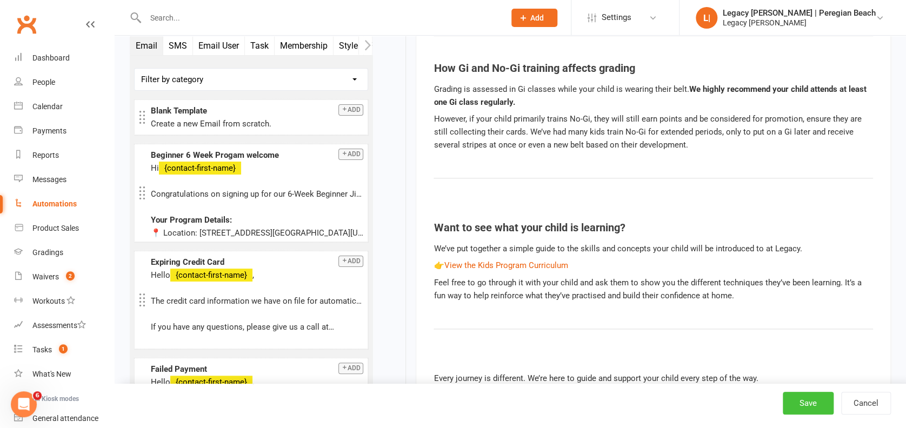
click at [812, 399] on button "Save" at bounding box center [808, 403] width 51 height 23
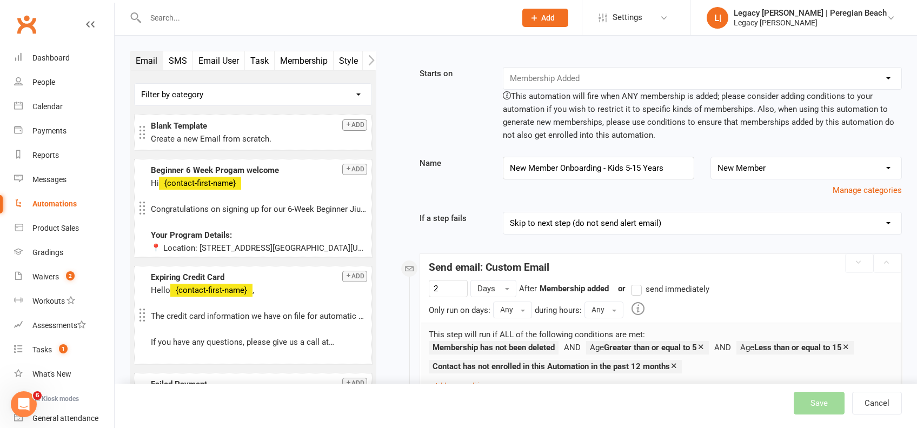
select select "100"
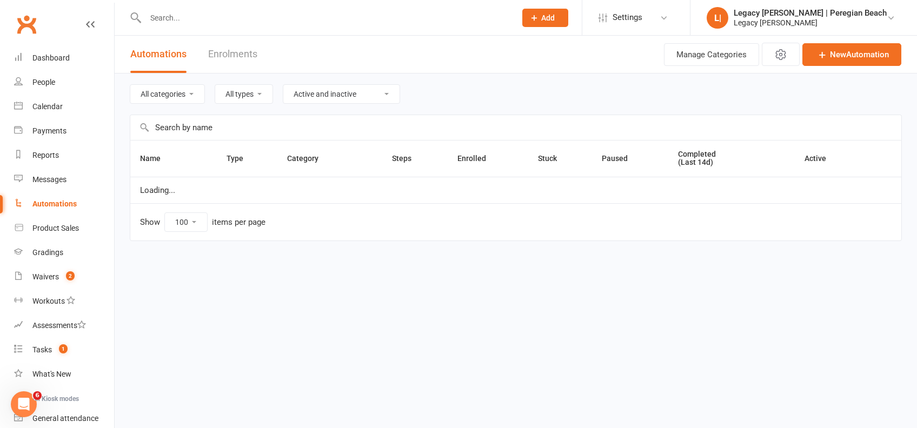
select select "800"
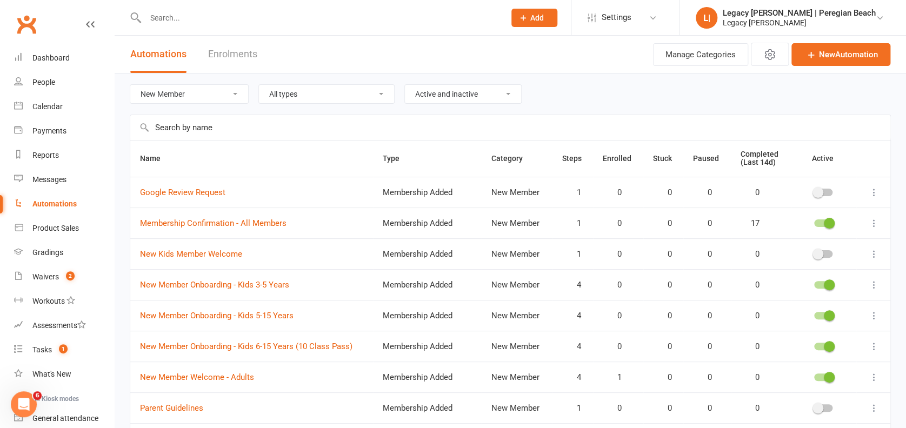
click at [825, 346] on span at bounding box center [829, 346] width 11 height 11
click at [814, 345] on input "checkbox" at bounding box center [814, 345] width 0 height 0
click at [875, 346] on icon at bounding box center [874, 346] width 11 height 11
click at [789, 382] on link "Delete" at bounding box center [815, 389] width 107 height 22
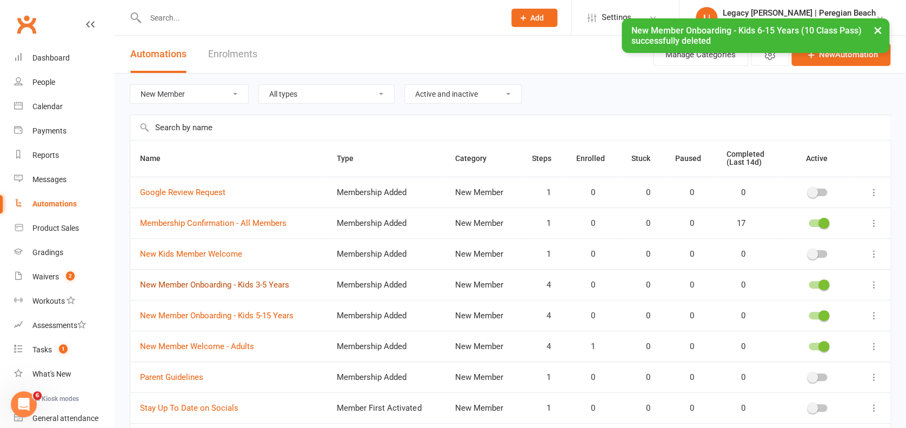
click at [188, 281] on link "New Member Onboarding - Kids 3-5 Years" at bounding box center [214, 285] width 149 height 10
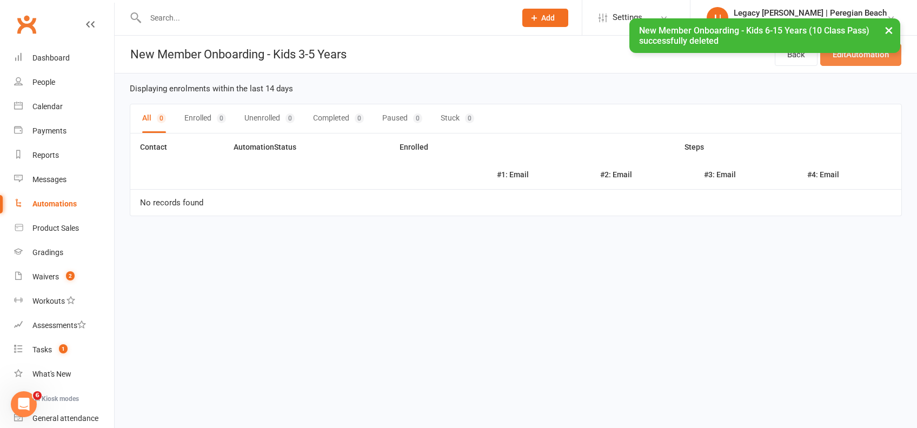
click at [864, 62] on link "Edit Automation" at bounding box center [860, 54] width 81 height 23
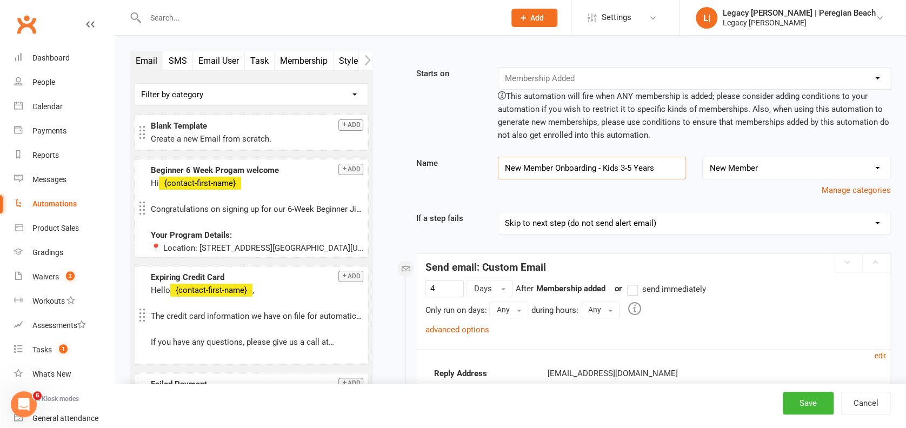
click at [631, 165] on input "New Member Onboarding - Kids 3-5 Years" at bounding box center [592, 168] width 189 height 23
type input "New Member Onboarding - Kids 3-4 Years"
click at [816, 405] on button "Save" at bounding box center [808, 403] width 51 height 23
select select "100"
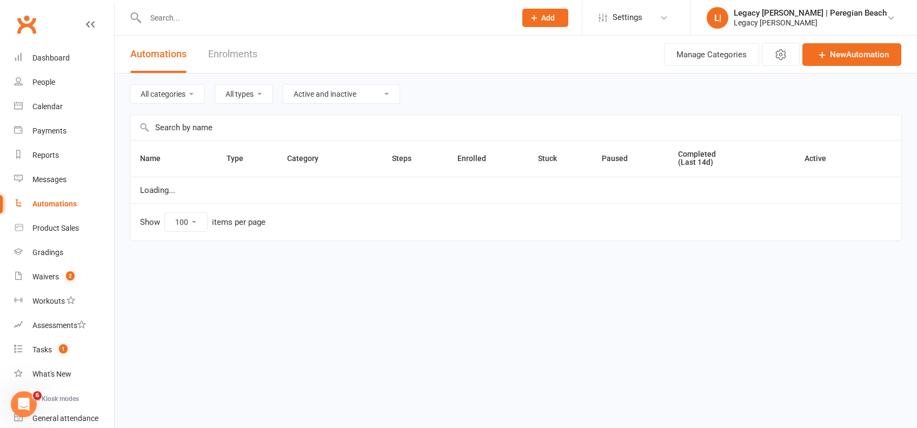
select select "800"
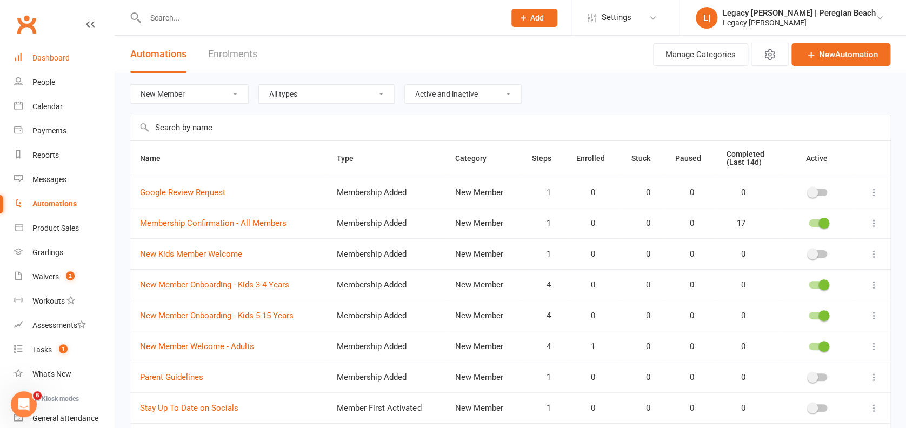
click at [61, 56] on div "Dashboard" at bounding box center [50, 58] width 37 height 9
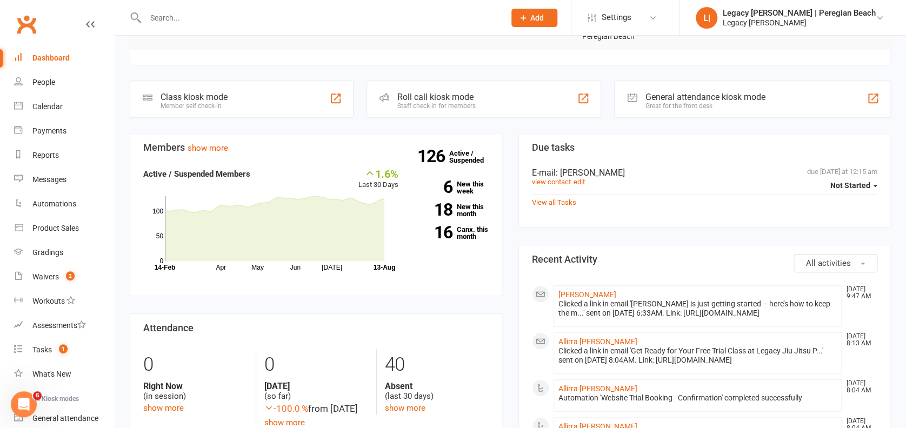
scroll to position [360, 0]
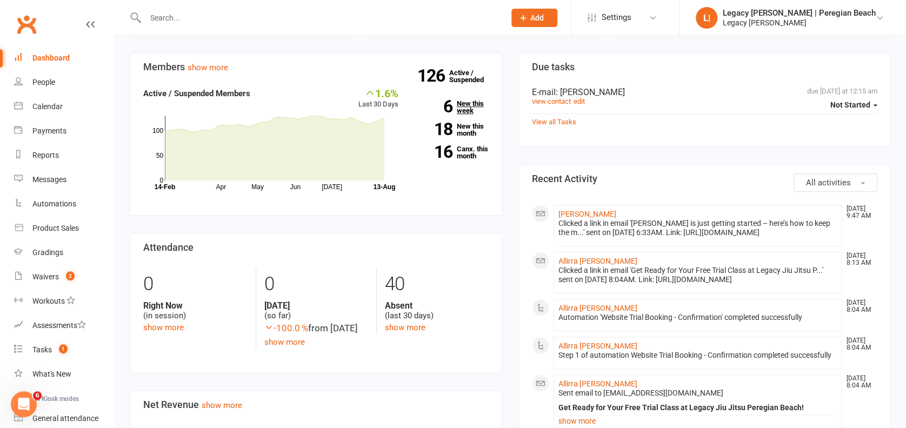
click at [470, 107] on link "6 New this week" at bounding box center [452, 107] width 74 height 14
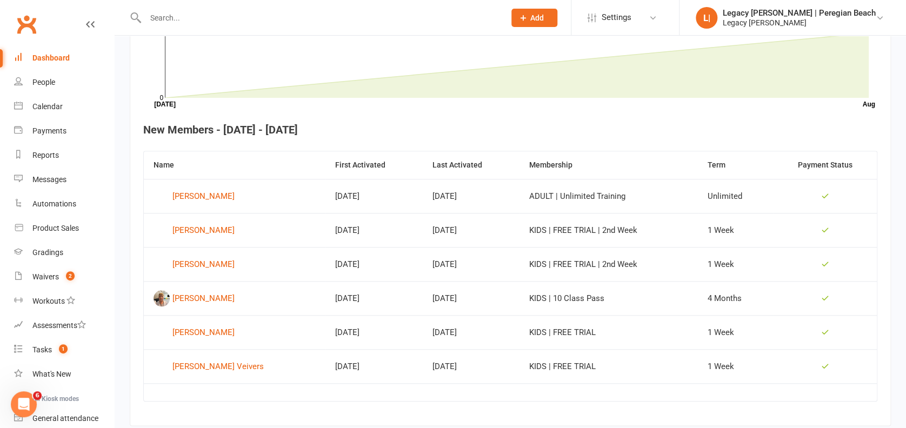
scroll to position [368, 0]
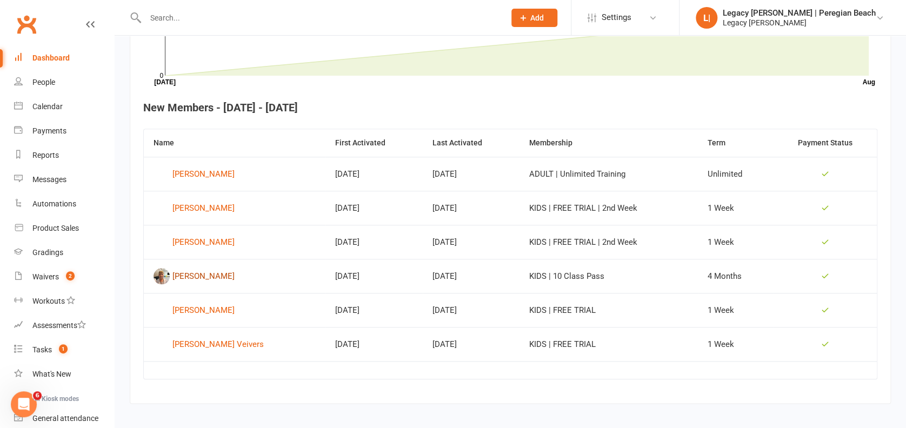
click at [199, 275] on div "[PERSON_NAME]" at bounding box center [203, 276] width 62 height 16
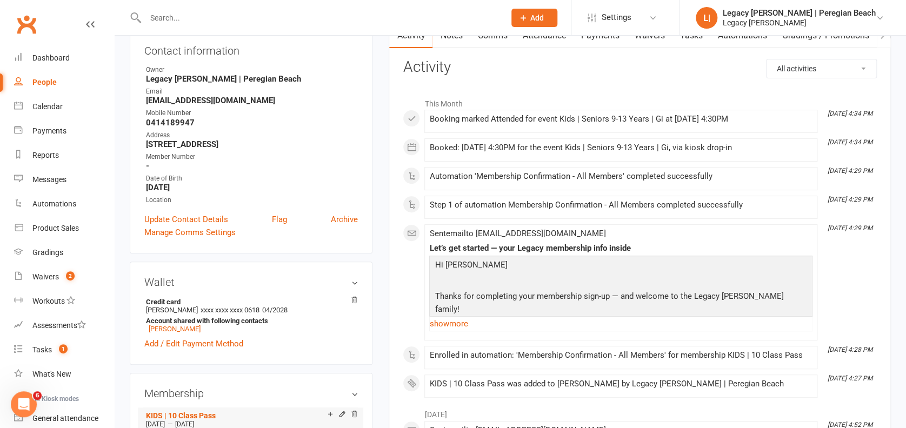
scroll to position [288, 0]
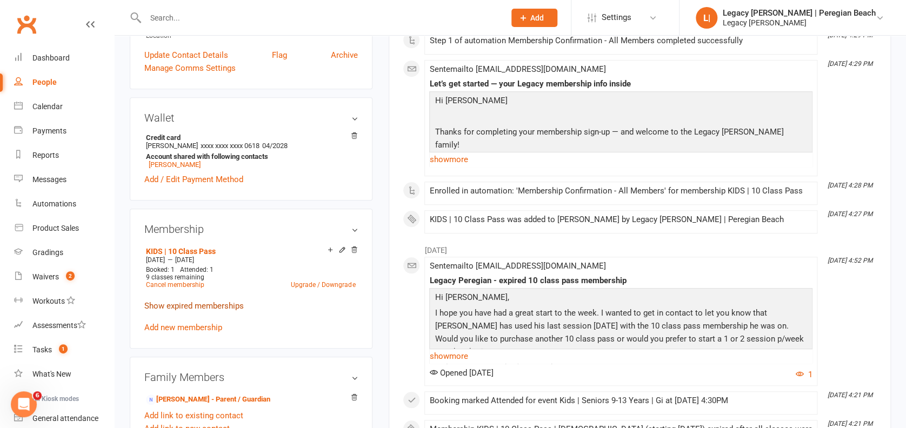
click at [179, 307] on link "Show expired memberships" at bounding box center [193, 306] width 99 height 10
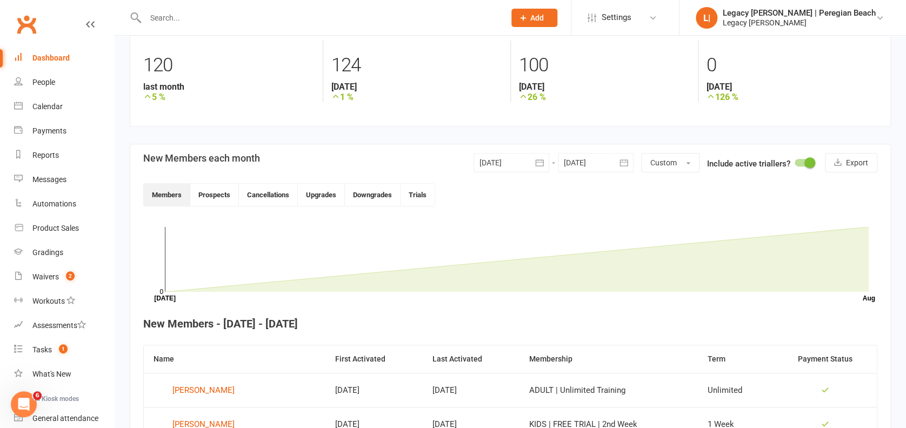
scroll to position [79, 0]
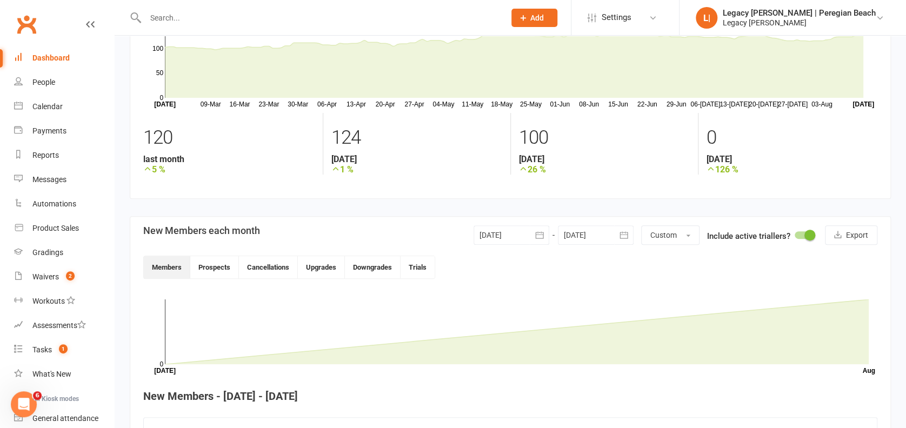
click at [541, 236] on icon "button" at bounding box center [539, 235] width 11 height 11
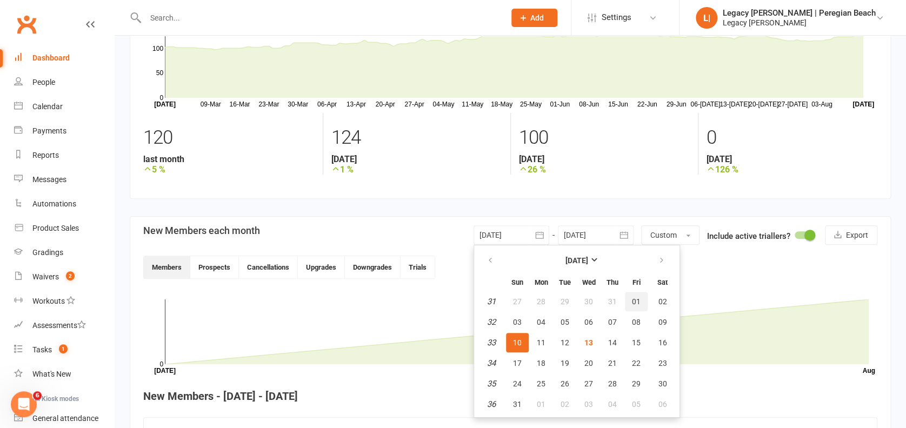
click at [635, 298] on span "01" at bounding box center [636, 301] width 9 height 9
type input "[DATE]"
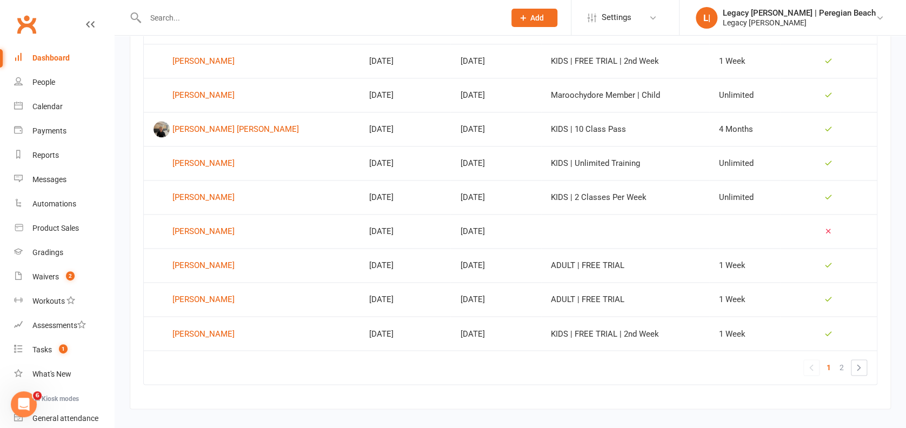
scroll to position [698, 0]
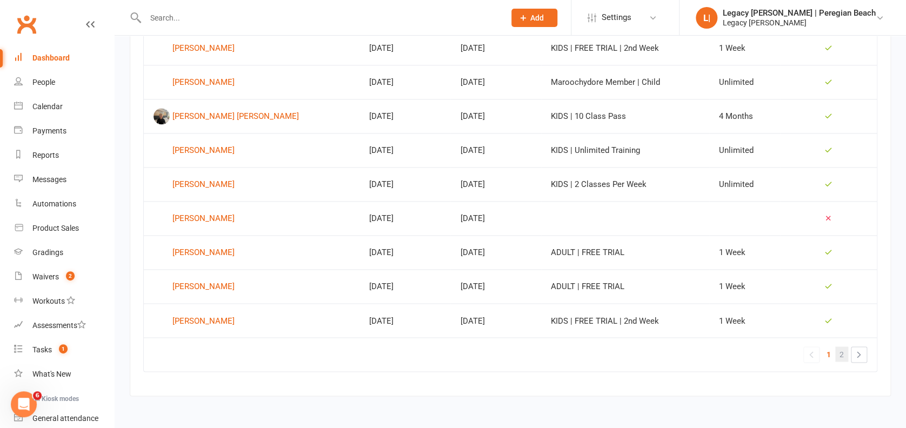
click at [844, 354] on link "2" at bounding box center [841, 353] width 13 height 15
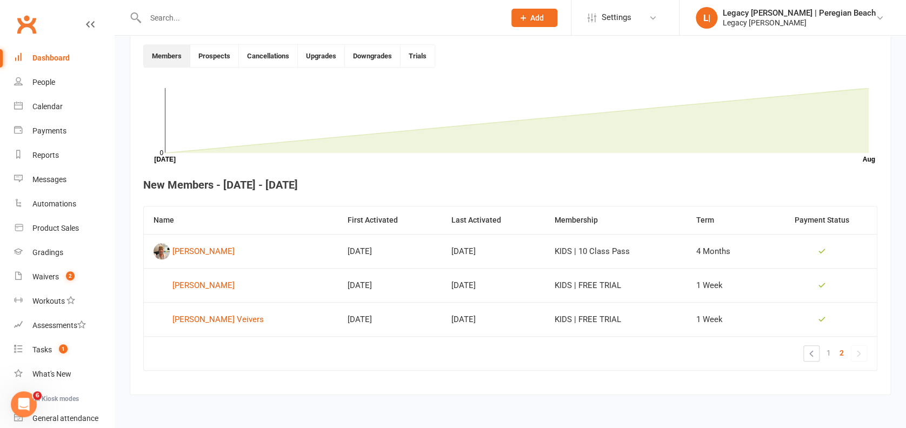
scroll to position [290, 0]
click at [67, 58] on div "Dashboard" at bounding box center [50, 58] width 37 height 9
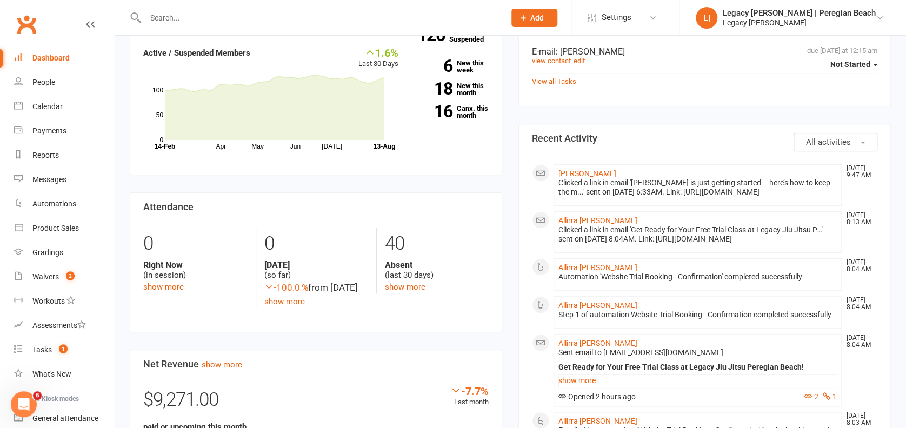
scroll to position [432, 0]
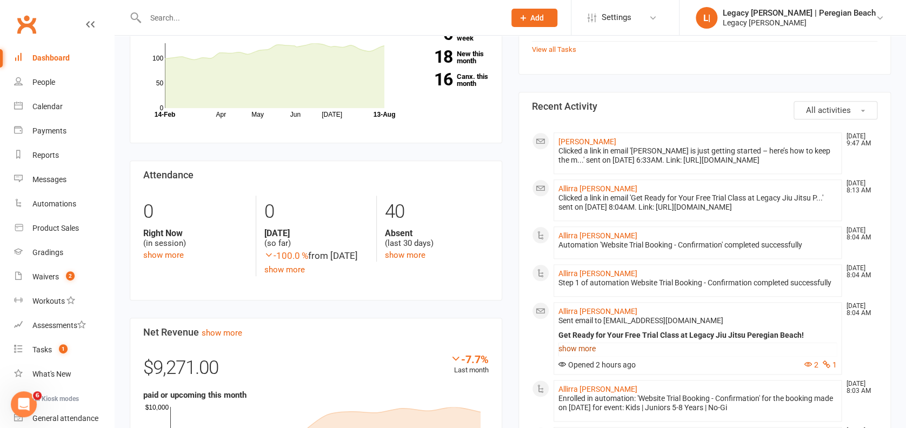
click at [579, 349] on link "show more" at bounding box center [697, 348] width 278 height 15
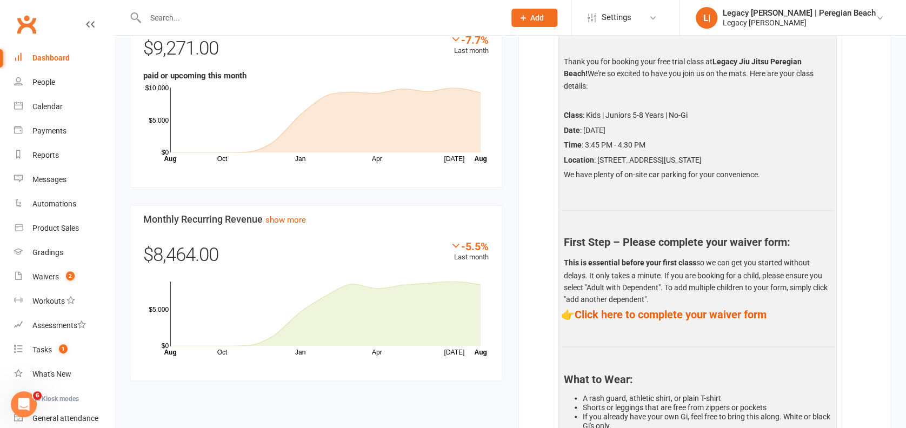
scroll to position [792, 0]
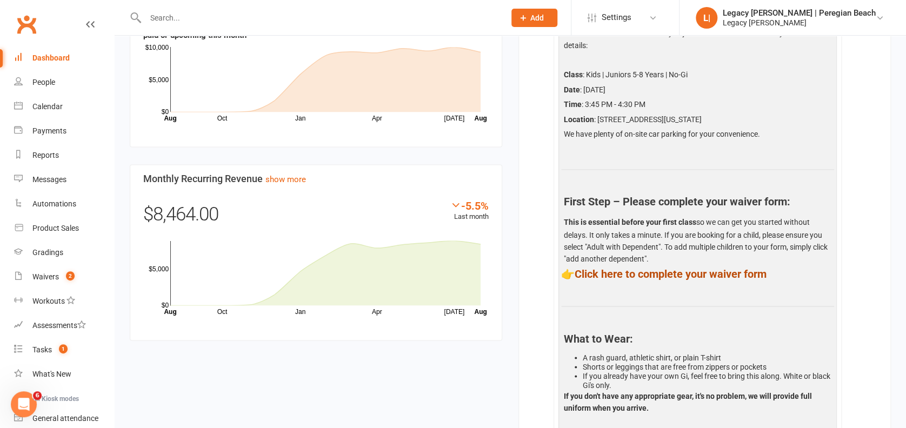
click at [706, 267] on link "Click here to complete your waiver form" at bounding box center [671, 273] width 192 height 13
click at [657, 267] on link "Click here to complete your waiver form" at bounding box center [671, 273] width 192 height 13
click at [42, 270] on link "Waivers 2" at bounding box center [64, 277] width 100 height 24
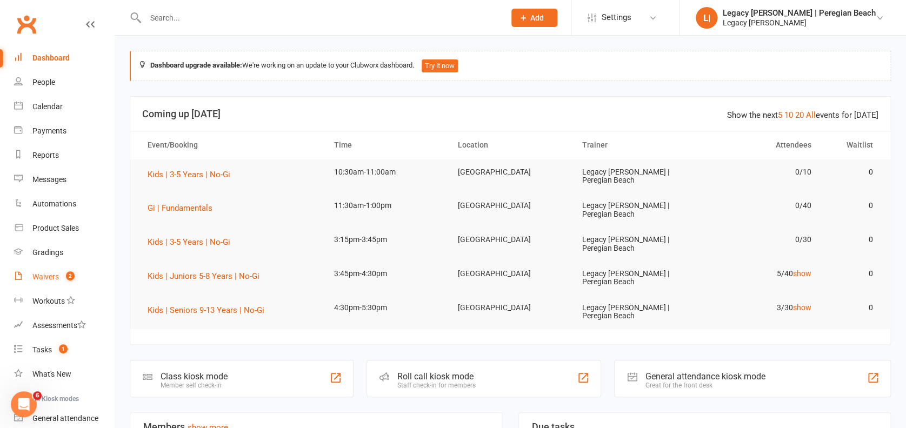
click at [63, 272] on count-badge "2" at bounding box center [68, 276] width 14 height 9
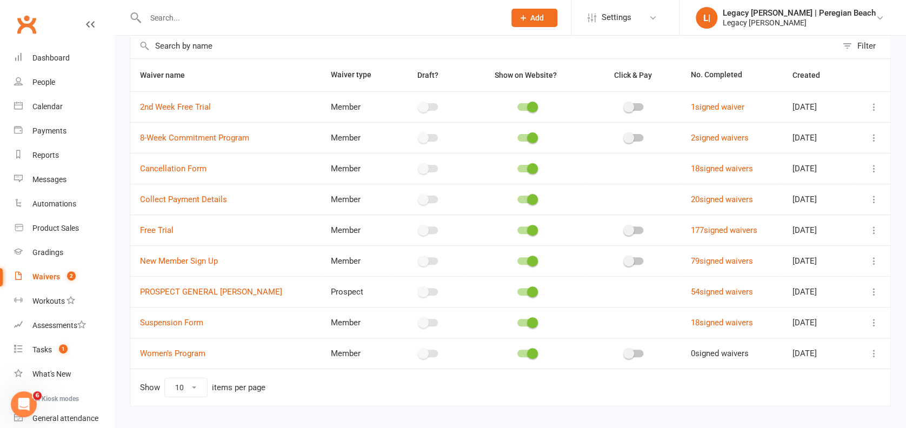
scroll to position [72, 0]
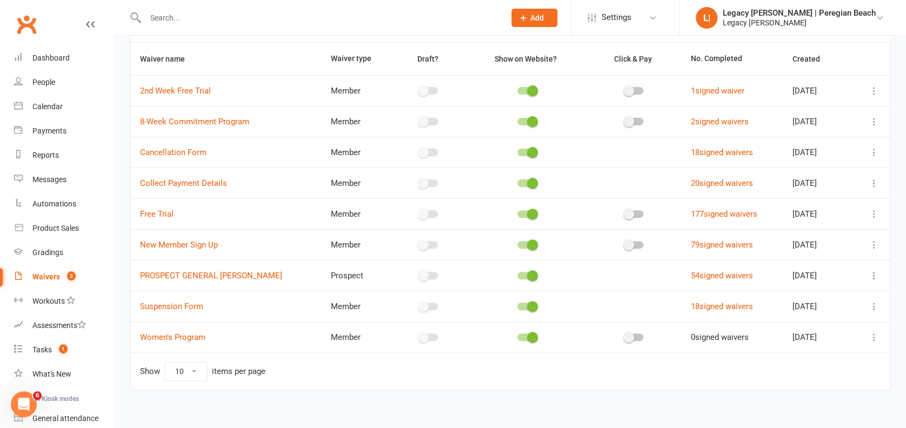
click at [875, 211] on icon at bounding box center [874, 214] width 11 height 11
click at [784, 277] on link "Copy external link to clipboard" at bounding box center [805, 278] width 127 height 22
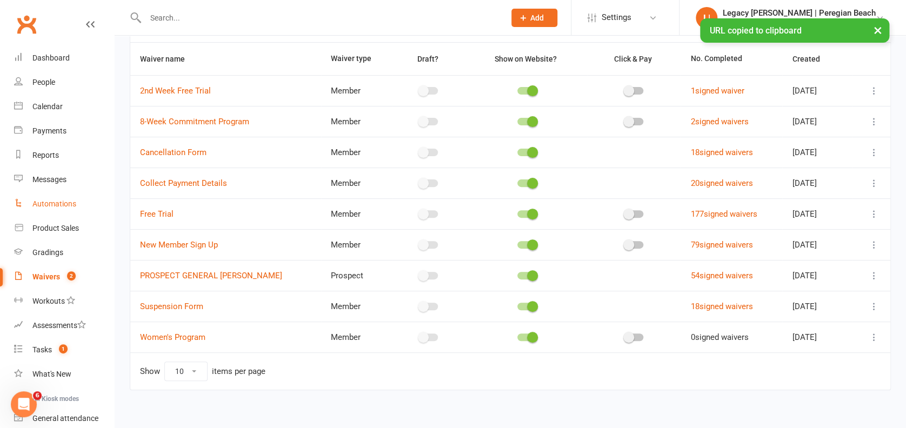
click at [51, 199] on div "Automations" at bounding box center [54, 203] width 44 height 9
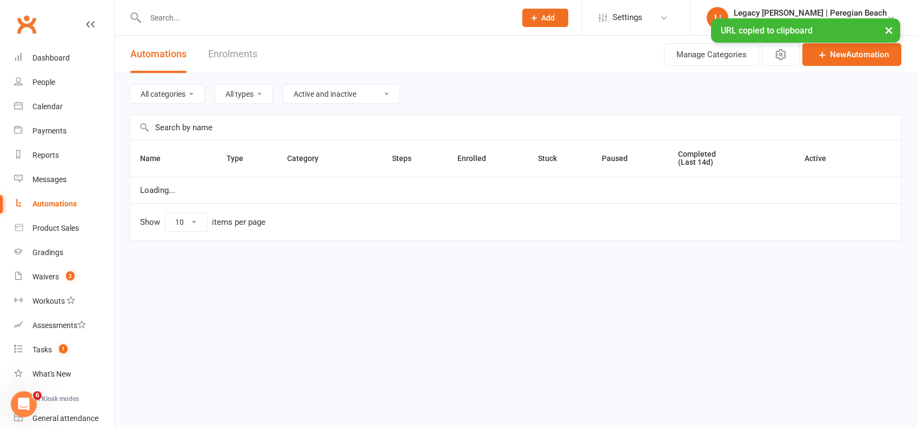
select select "100"
click at [186, 98] on select "All categories Billing Free Trials Membership Cancellations Membership Expiry M…" at bounding box center [189, 94] width 118 height 18
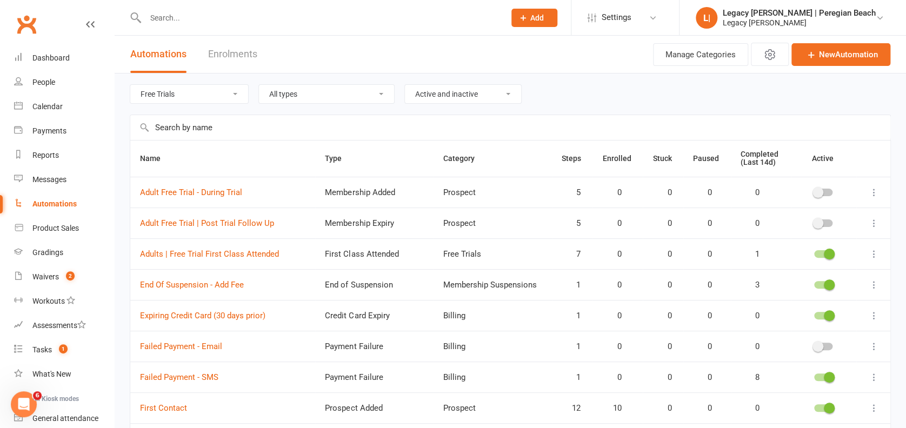
click at [130, 85] on select "All categories Billing Free Trials Membership Cancellations Membership Expiry M…" at bounding box center [189, 94] width 118 height 18
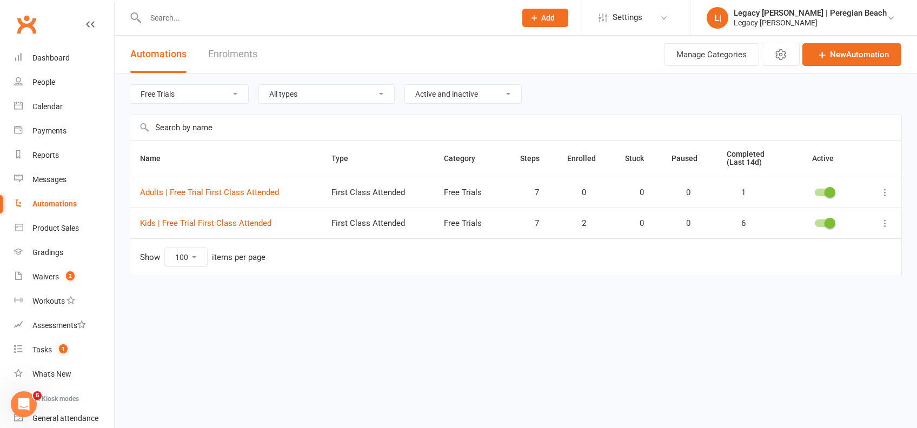
click at [188, 96] on select "All categories Billing Free Trials Membership Cancellations Membership Expiry M…" at bounding box center [189, 94] width 118 height 18
select select "800"
click at [130, 85] on select "All categories Billing Free Trials Membership Cancellations Membership Expiry M…" at bounding box center [189, 94] width 118 height 18
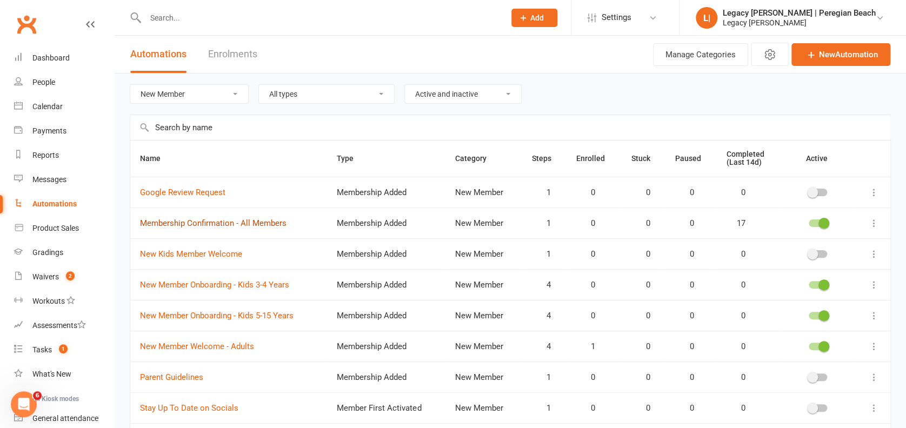
click at [215, 224] on link "Membership Confirmation - All Members" at bounding box center [213, 223] width 146 height 10
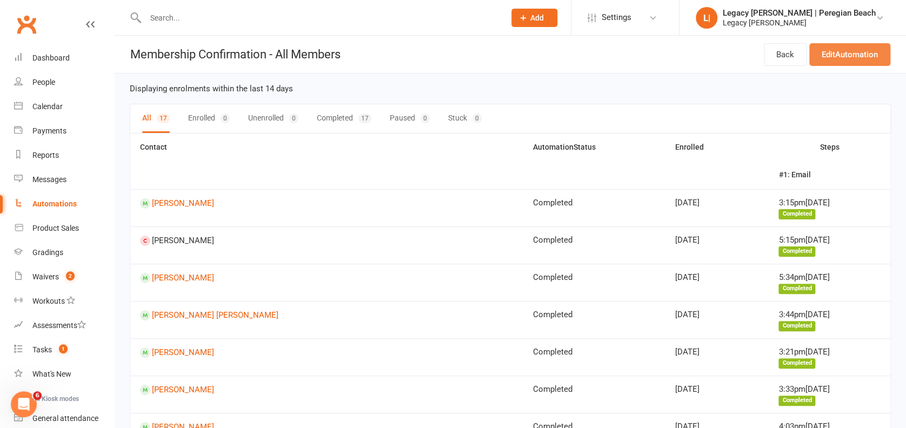
click at [852, 57] on link "Edit Automation" at bounding box center [849, 54] width 81 height 23
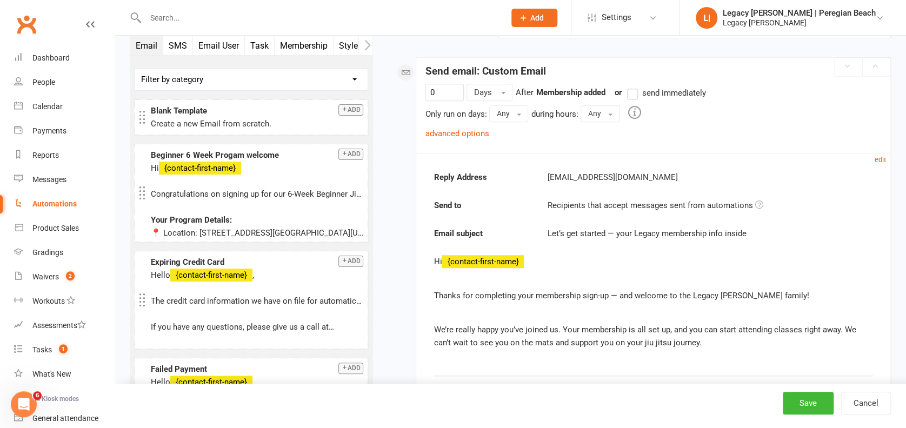
scroll to position [216, 0]
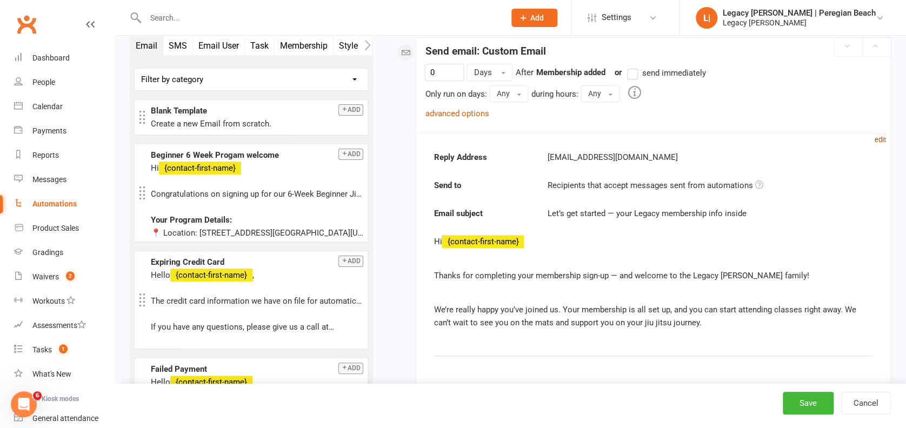
click at [878, 137] on small "edit" at bounding box center [880, 140] width 11 height 8
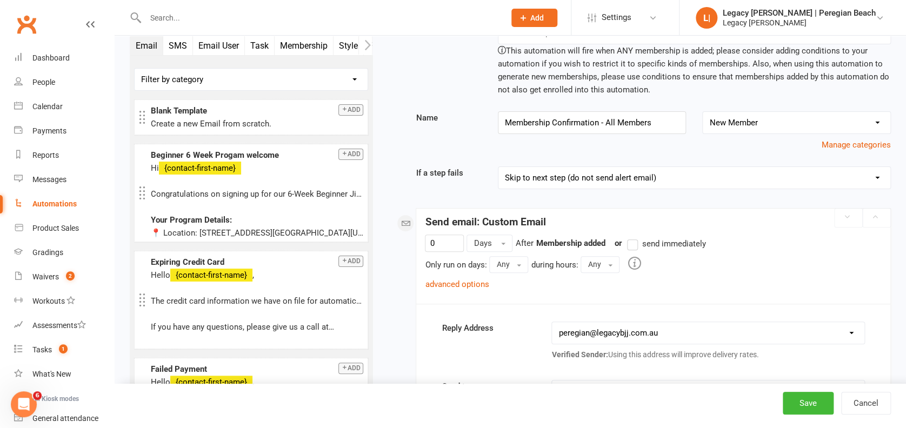
scroll to position [0, 0]
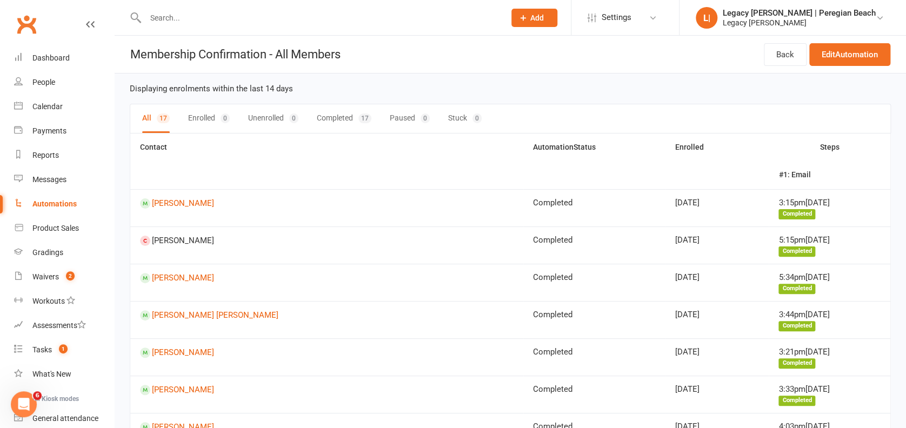
select select "100"
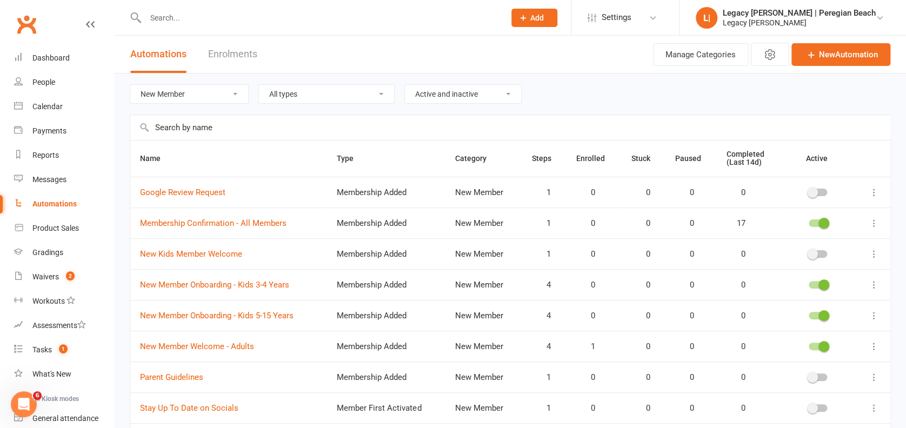
click at [190, 102] on select "All categories Billing Free Trials Membership Cancellations Membership Expiry M…" at bounding box center [189, 94] width 118 height 18
select select "923"
click at [130, 85] on select "All categories Billing Free Trials Membership Cancellations Membership Expiry M…" at bounding box center [189, 94] width 118 height 18
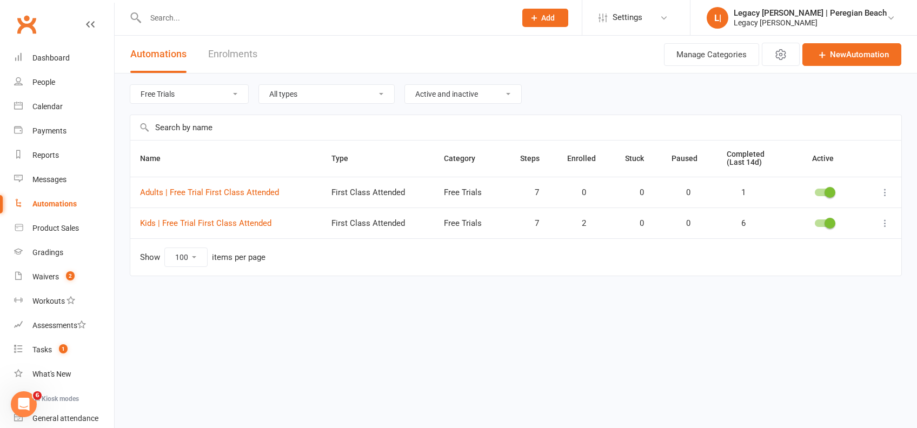
drag, startPoint x: 192, startPoint y: 83, endPoint x: 192, endPoint y: 89, distance: 5.9
click at [192, 84] on div "All categories Billing Free Trials Membership Cancellations Membership Expiry M…" at bounding box center [516, 94] width 772 height 41
click at [192, 90] on select "All categories Billing Free Trials Membership Cancellations Membership Expiry M…" at bounding box center [189, 94] width 118 height 18
select select
click at [130, 85] on select "All categories Billing Free Trials Membership Cancellations Membership Expiry M…" at bounding box center [189, 94] width 118 height 18
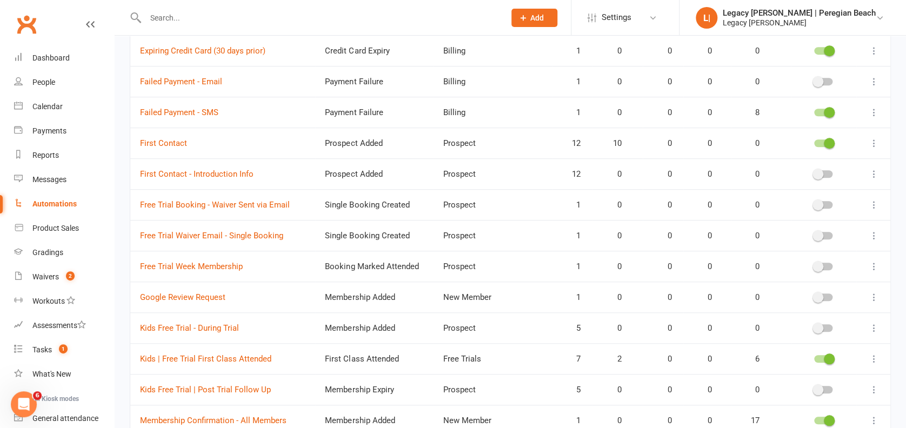
scroll to position [288, 0]
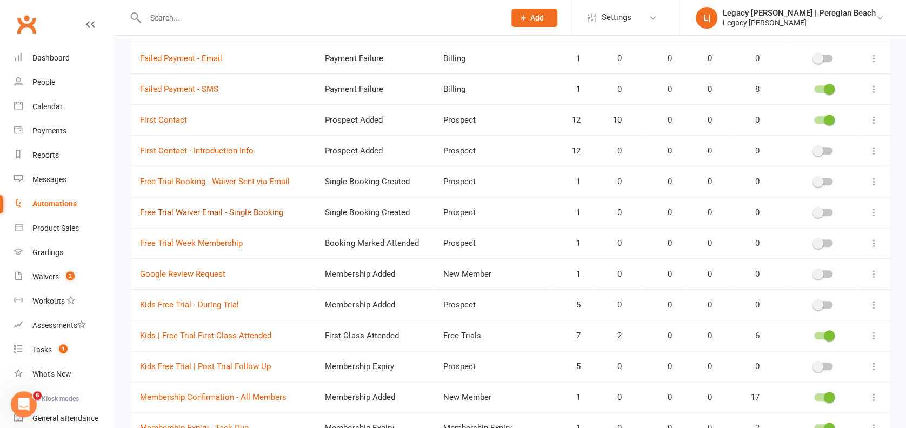
click at [201, 210] on link "Free Trial Waiver Email - Single Booking" at bounding box center [211, 213] width 143 height 10
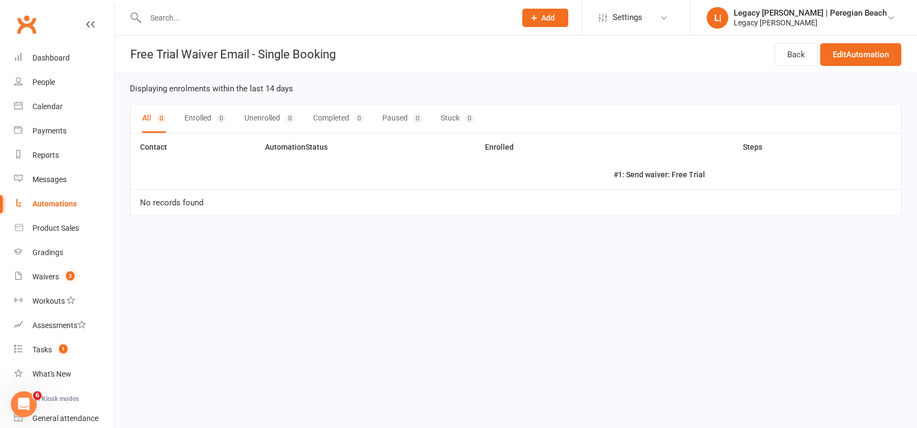
select select "100"
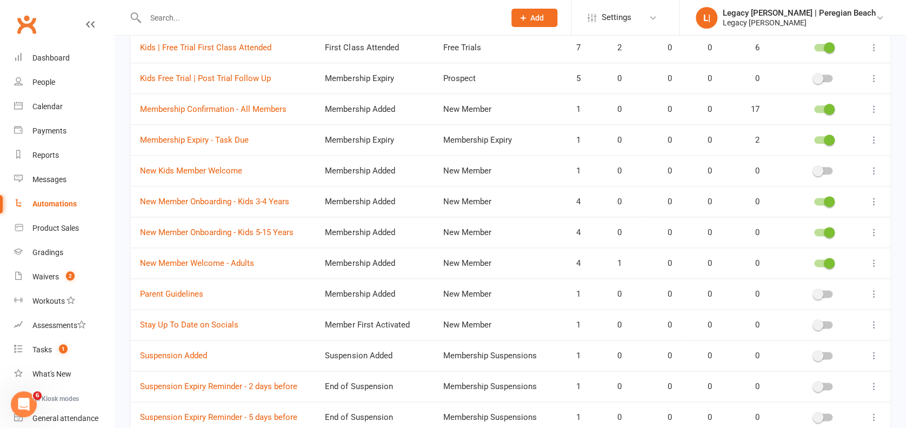
scroll to position [721, 0]
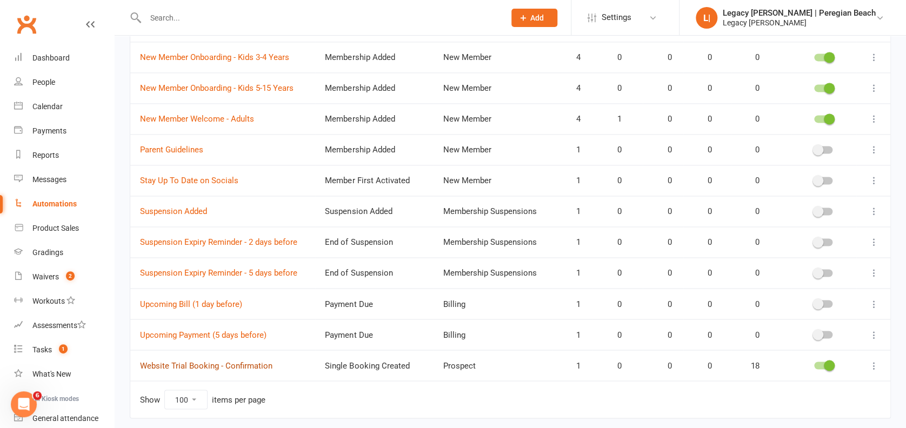
click at [208, 362] on link "Website Trial Booking - Confirmation" at bounding box center [206, 366] width 132 height 10
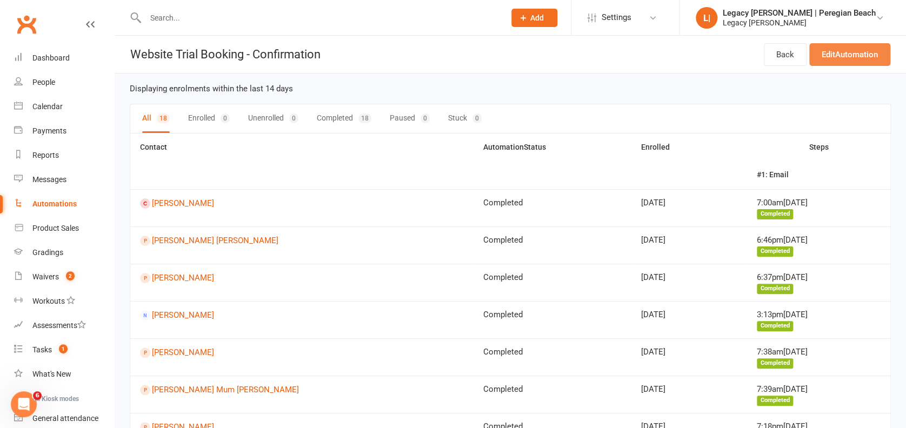
click at [829, 46] on link "Edit Automation" at bounding box center [849, 54] width 81 height 23
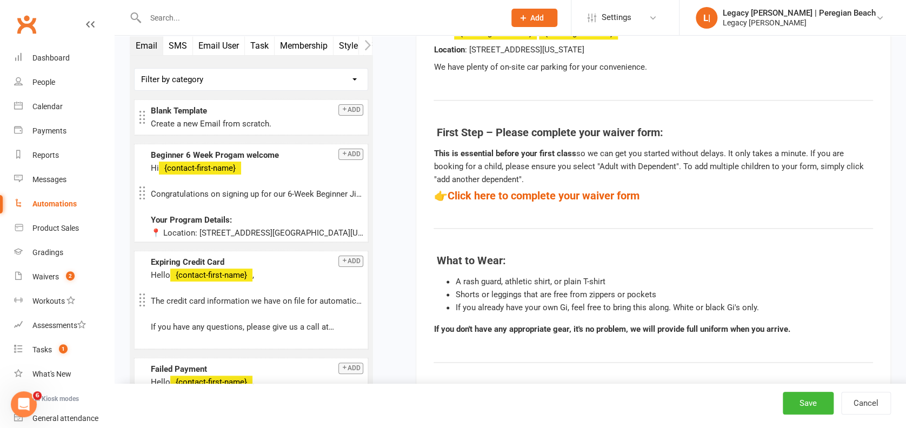
scroll to position [504, 0]
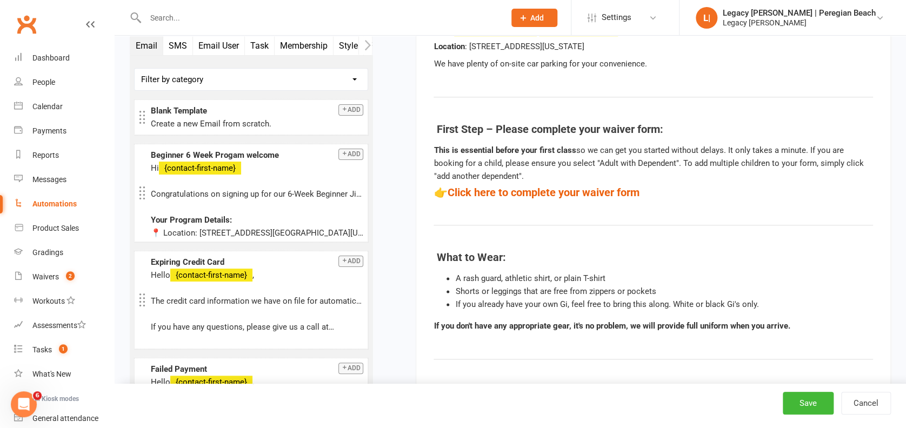
click at [653, 190] on h4 "👉 Click here to complete your waiver form" at bounding box center [653, 192] width 439 height 12
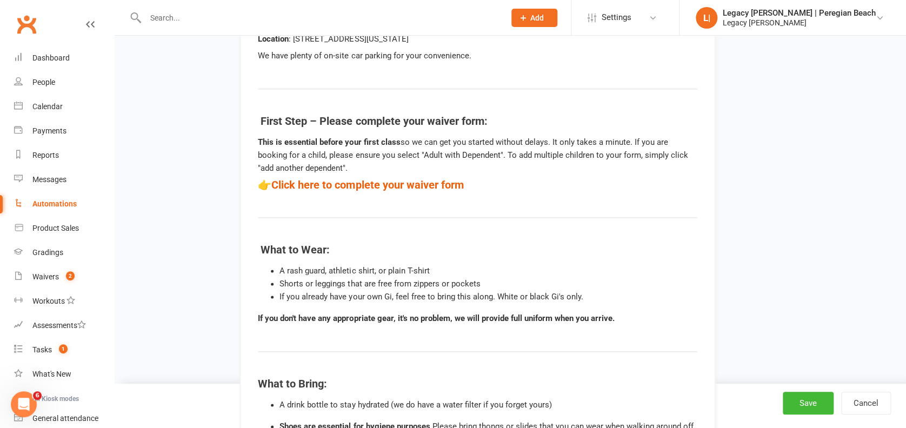
drag, startPoint x: 664, startPoint y: 190, endPoint x: 491, endPoint y: 182, distance: 173.2
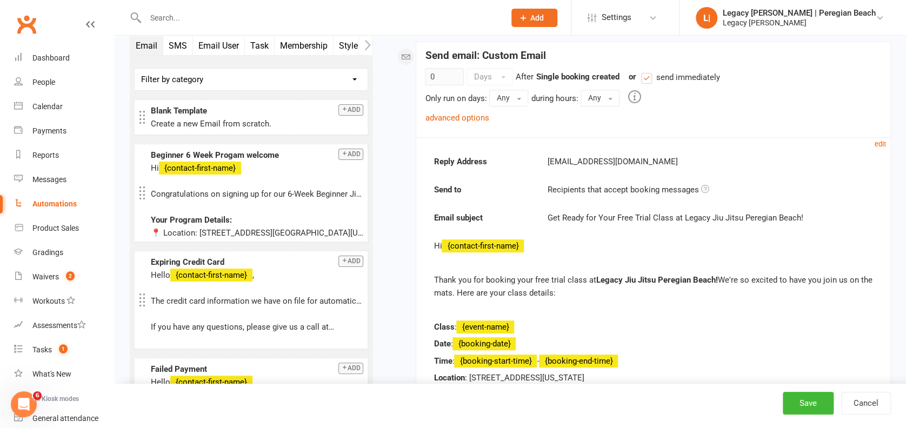
scroll to position [144, 0]
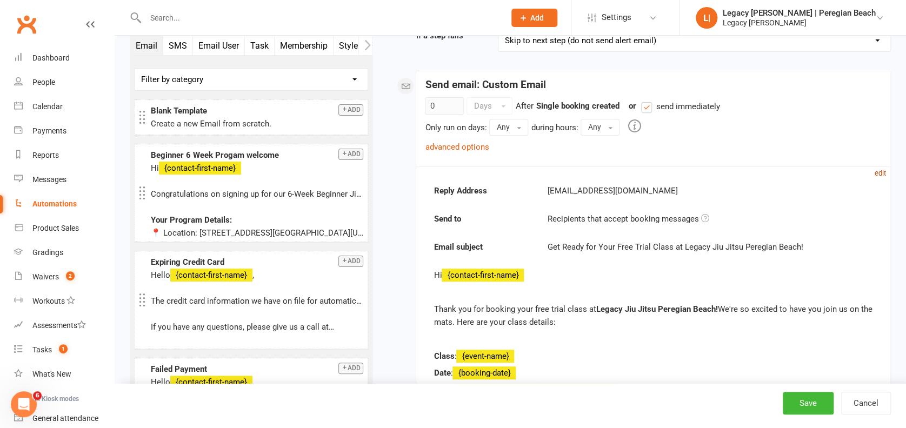
click at [884, 170] on small "edit" at bounding box center [880, 173] width 11 height 8
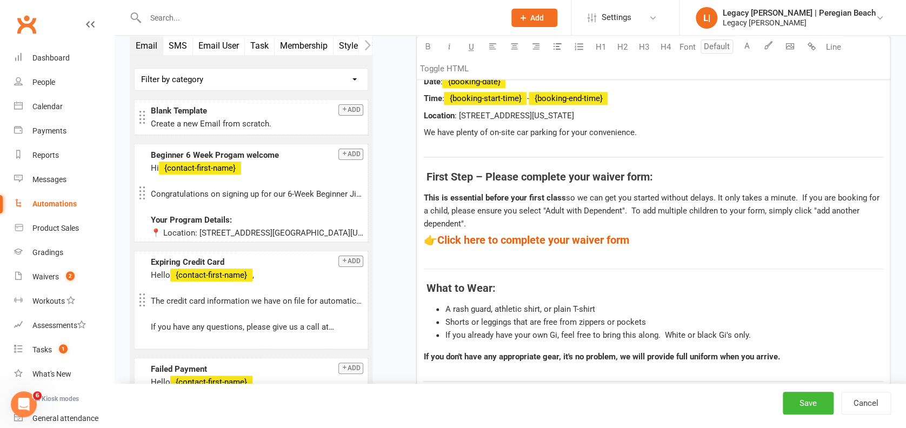
scroll to position [576, 0]
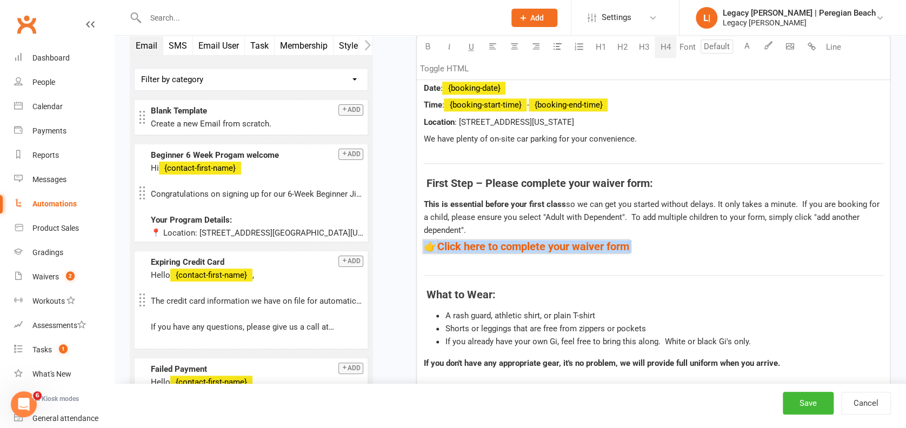
drag, startPoint x: 654, startPoint y: 243, endPoint x: 424, endPoint y: 237, distance: 229.3
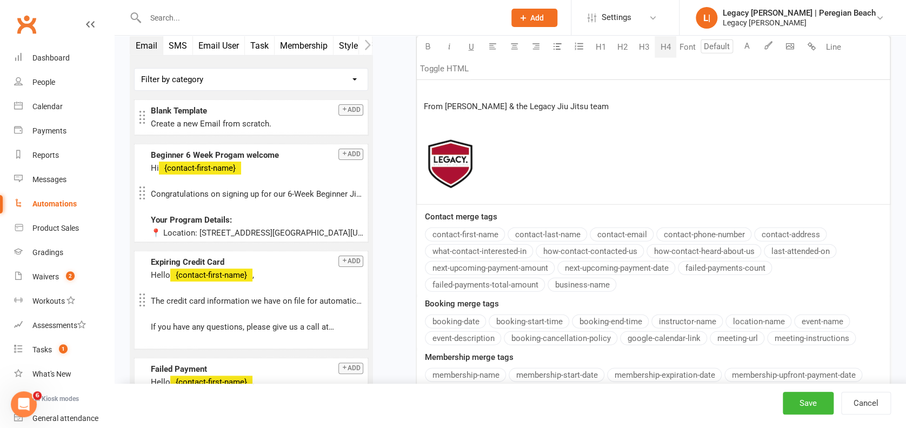
scroll to position [1512, 0]
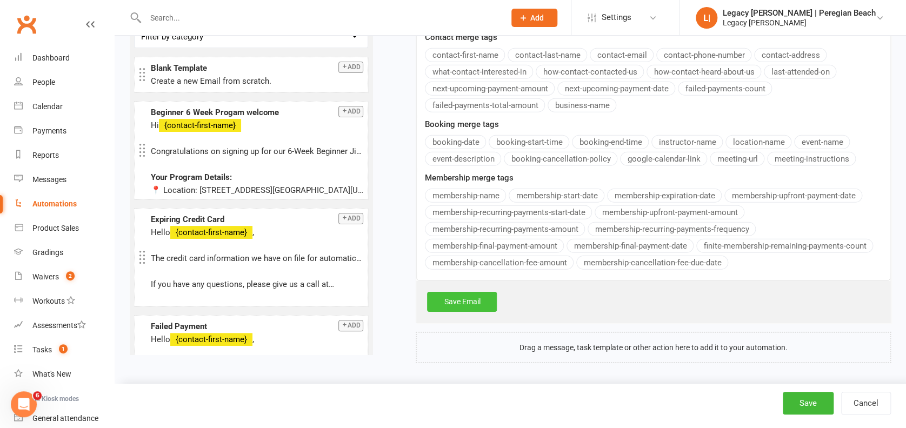
click at [476, 295] on link "Save Email" at bounding box center [462, 301] width 70 height 19
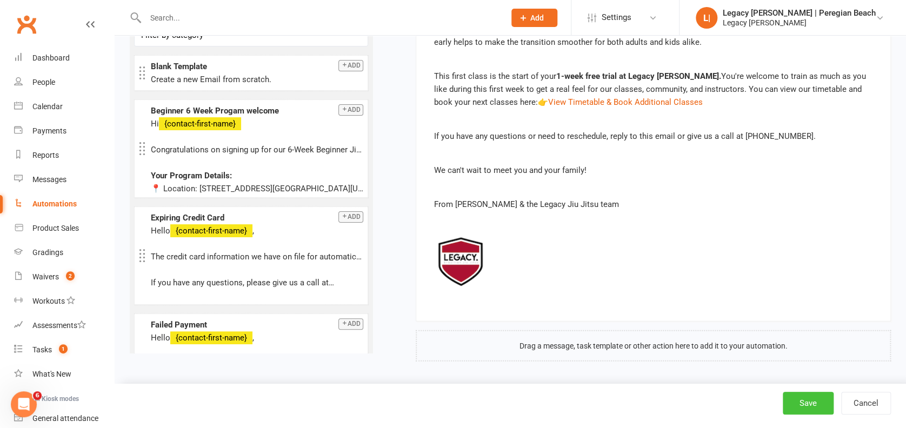
click at [816, 399] on button "Save" at bounding box center [808, 403] width 51 height 23
select select "100"
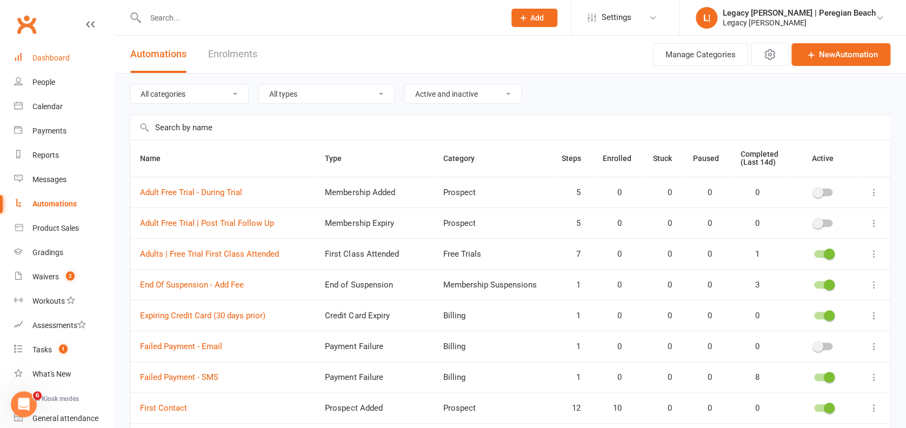
click at [56, 61] on div "Dashboard" at bounding box center [50, 58] width 37 height 9
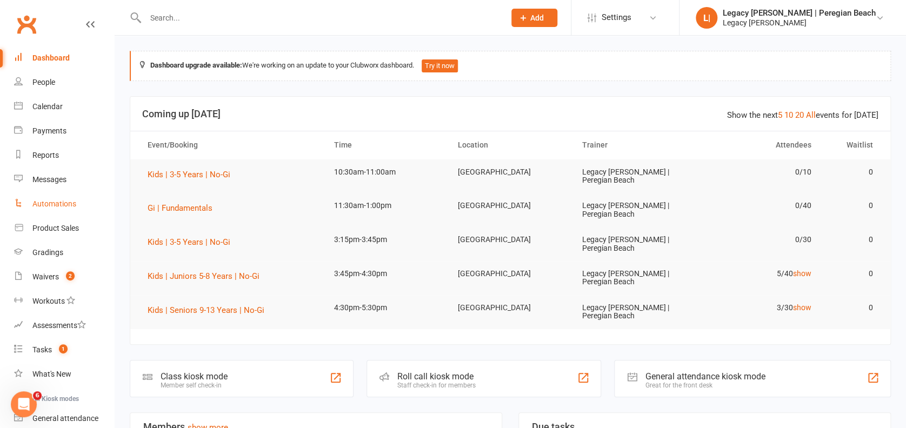
click at [69, 208] on div "Automations" at bounding box center [54, 203] width 44 height 9
select select "100"
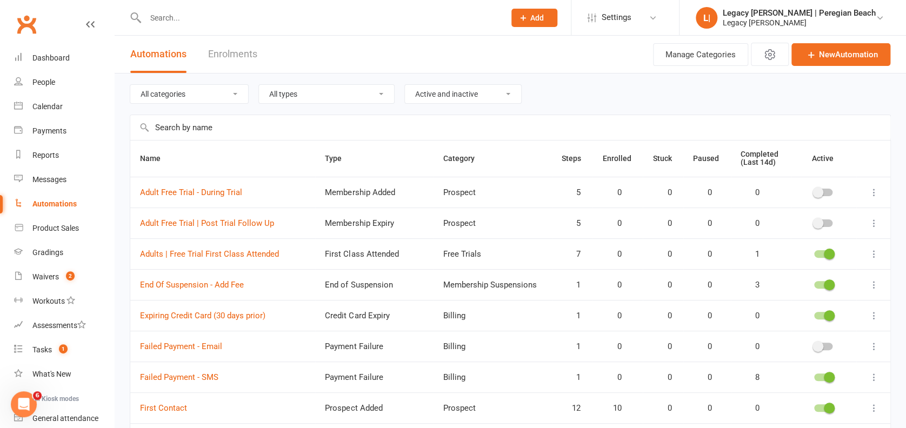
click at [194, 92] on select "All categories Billing Free Trials Membership Cancellations Membership Expiry M…" at bounding box center [189, 94] width 118 height 18
click at [199, 94] on select "All categories Billing Free Trials Membership Cancellations Membership Expiry M…" at bounding box center [189, 94] width 118 height 18
select select "796"
click at [130, 85] on select "All categories Billing Free Trials Membership Cancellations Membership Expiry M…" at bounding box center [189, 94] width 118 height 18
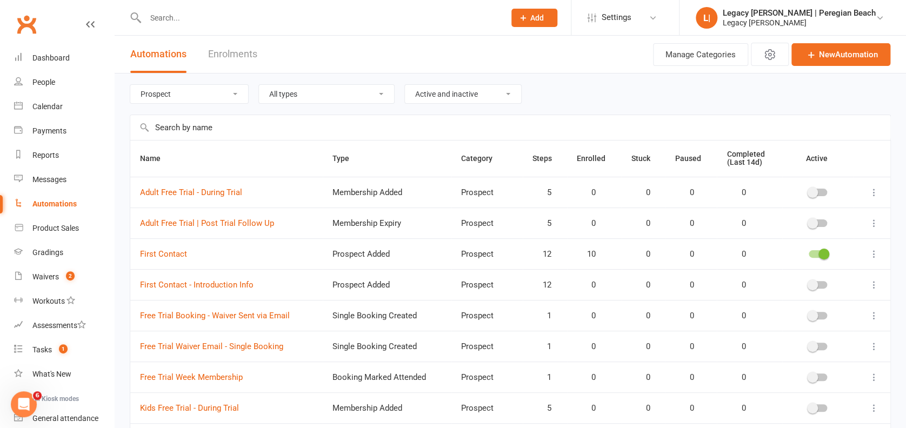
click at [426, 96] on select "Active and inactive Active automations only Inactive automations only" at bounding box center [463, 94] width 116 height 18
select select "true"
click at [406, 85] on select "Active and inactive Active automations only Inactive automations only" at bounding box center [463, 94] width 116 height 18
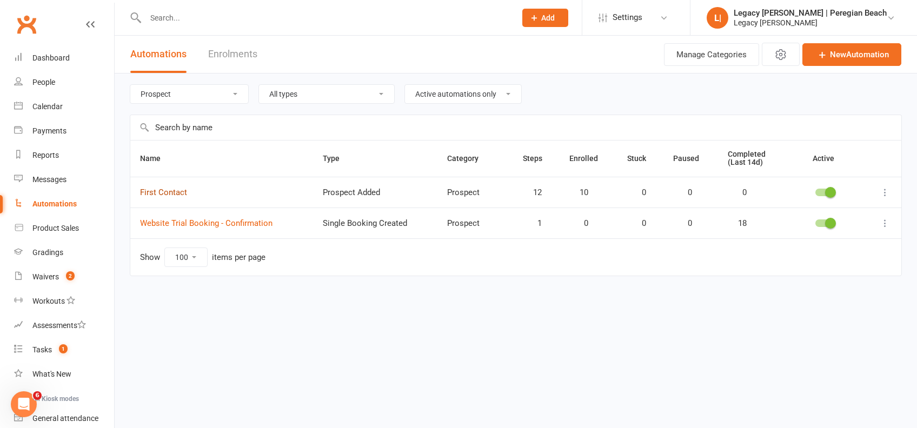
click at [152, 190] on link "First Contact" at bounding box center [163, 193] width 47 height 10
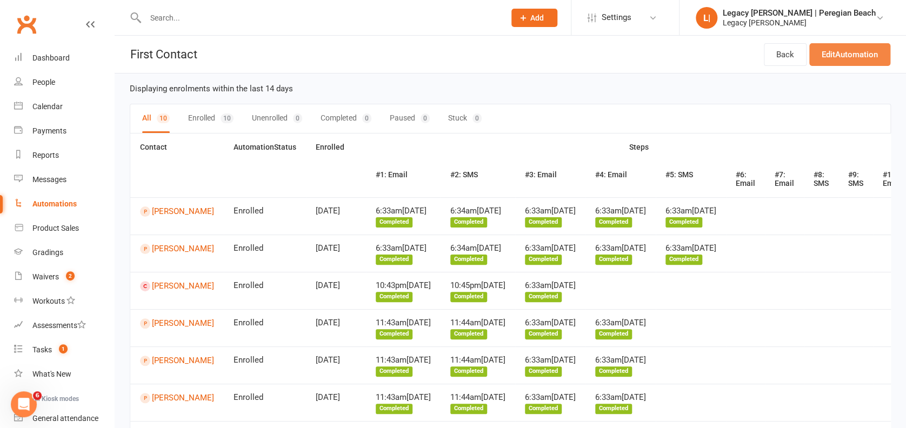
click at [855, 55] on link "Edit Automation" at bounding box center [849, 54] width 81 height 23
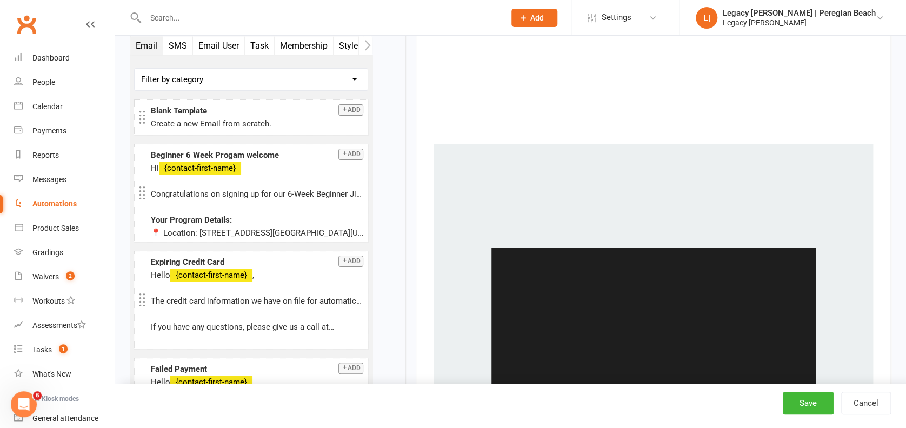
scroll to position [721, 0]
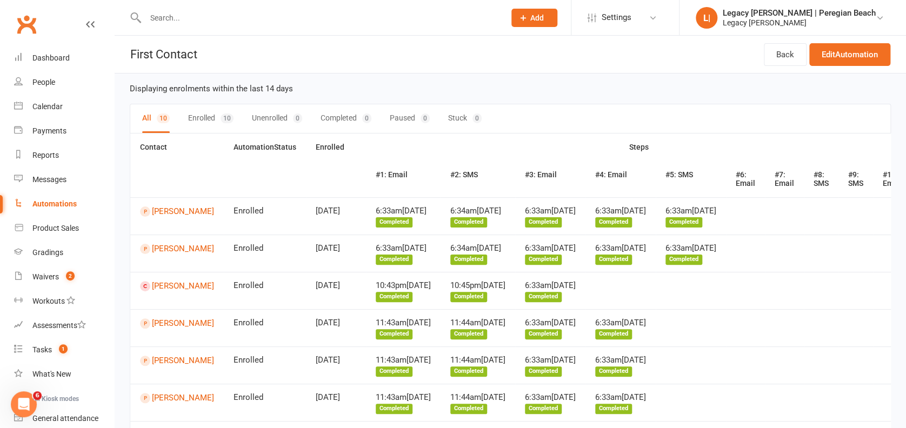
click at [56, 201] on div "Automations" at bounding box center [54, 203] width 44 height 9
select select "true"
select select "100"
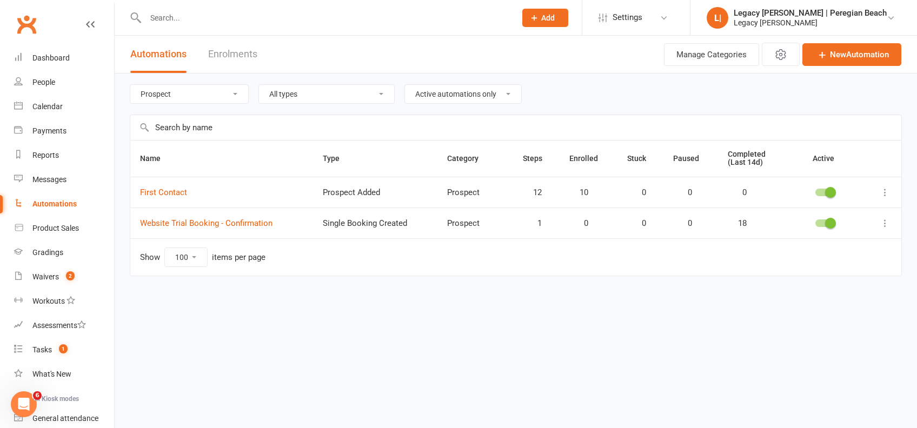
click at [164, 89] on select "All categories Billing Free Trials Membership Cancellations Membership Expiry M…" at bounding box center [189, 94] width 118 height 18
click at [130, 85] on select "All categories Billing Free Trials Membership Cancellations Membership Expiry M…" at bounding box center [189, 94] width 118 height 18
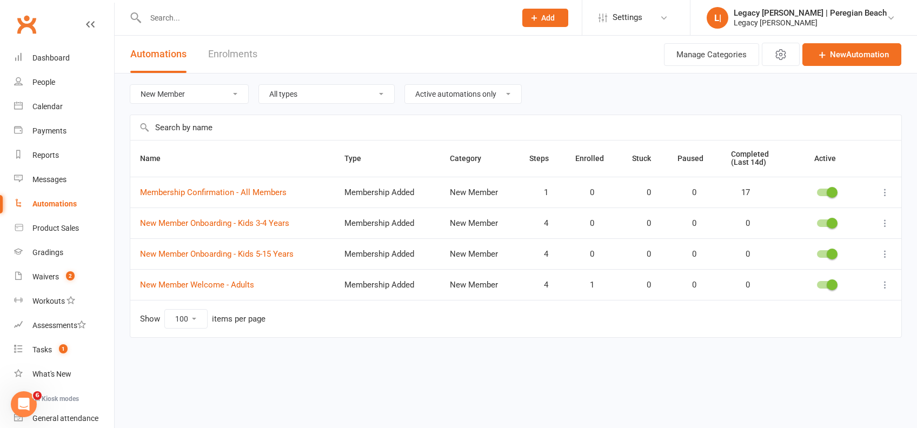
click at [202, 98] on select "All categories Billing Free Trials Membership Cancellations Membership Expiry M…" at bounding box center [189, 94] width 118 height 18
click at [130, 85] on select "All categories Billing Free Trials Membership Cancellations Membership Expiry M…" at bounding box center [189, 94] width 118 height 18
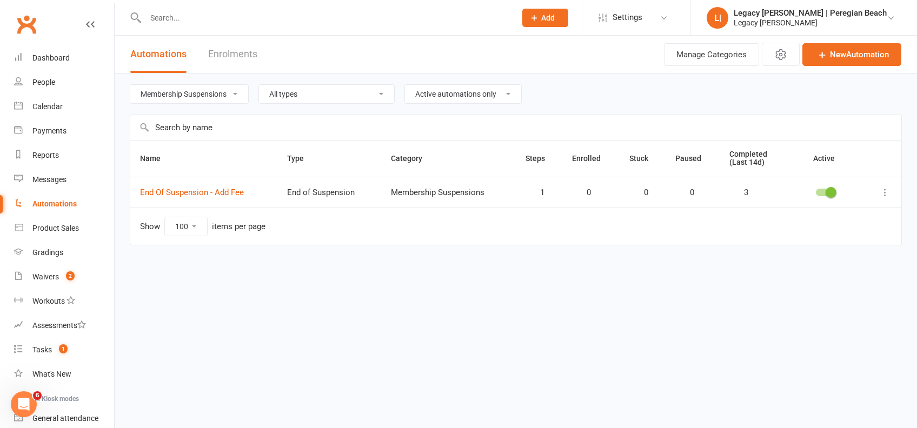
click at [206, 93] on select "All categories Billing Free Trials Membership Cancellations Membership Expiry M…" at bounding box center [189, 94] width 118 height 18
click at [130, 85] on select "All categories Billing Free Trials Membership Cancellations Membership Expiry M…" at bounding box center [189, 94] width 118 height 18
click at [203, 99] on select "All categories Billing Free Trials Membership Cancellations Membership Expiry M…" at bounding box center [189, 94] width 118 height 18
click at [130, 85] on select "All categories Billing Free Trials Membership Cancellations Membership Expiry M…" at bounding box center [189, 94] width 118 height 18
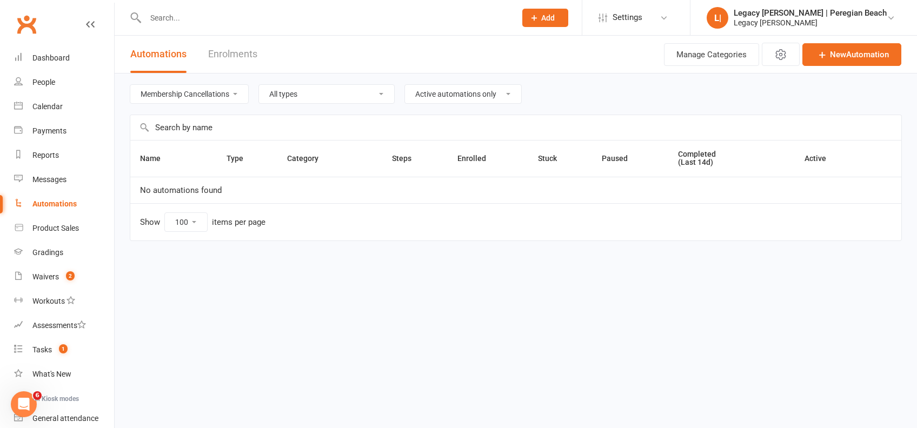
click at [192, 100] on select "All categories Billing Free Trials Membership Cancellations Membership Expiry M…" at bounding box center [189, 94] width 118 height 18
click at [130, 85] on select "All categories Billing Free Trials Membership Cancellations Membership Expiry M…" at bounding box center [189, 94] width 118 height 18
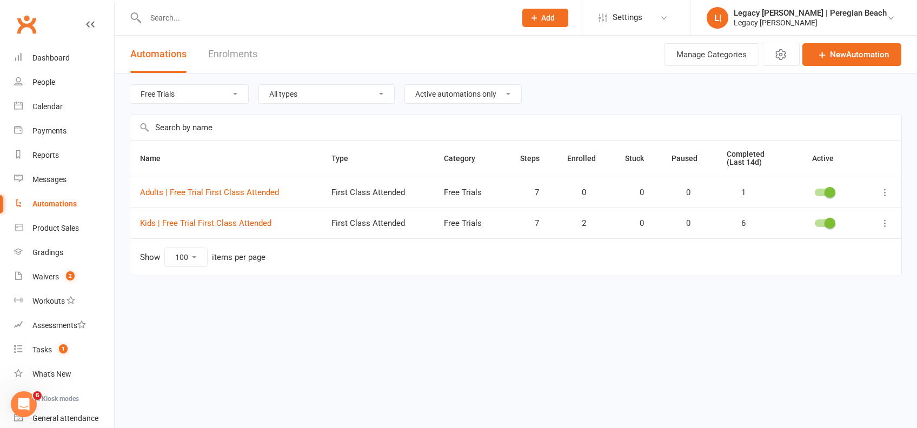
click at [207, 89] on select "All categories Billing Free Trials Membership Cancellations Membership Expiry M…" at bounding box center [189, 94] width 118 height 18
click at [130, 85] on select "All categories Billing Free Trials Membership Cancellations Membership Expiry M…" at bounding box center [189, 94] width 118 height 18
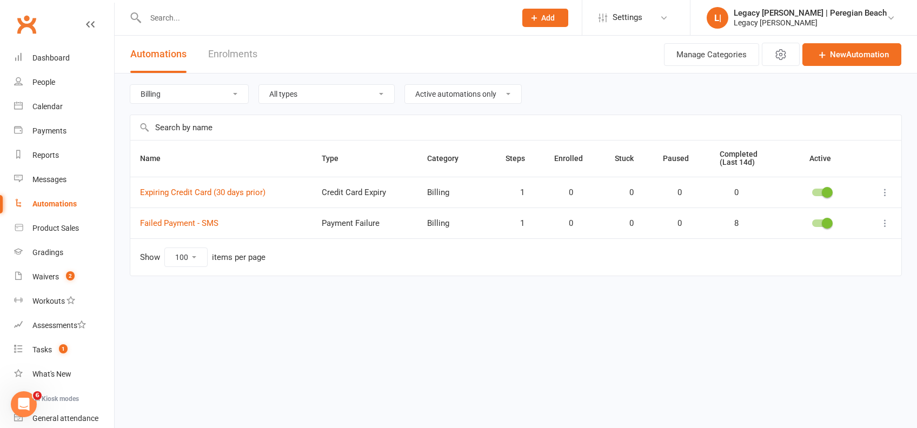
click at [201, 93] on select "All categories Billing Free Trials Membership Cancellations Membership Expiry M…" at bounding box center [189, 94] width 118 height 18
select select "797"
click at [130, 85] on select "All categories Billing Free Trials Membership Cancellations Membership Expiry M…" at bounding box center [189, 94] width 118 height 18
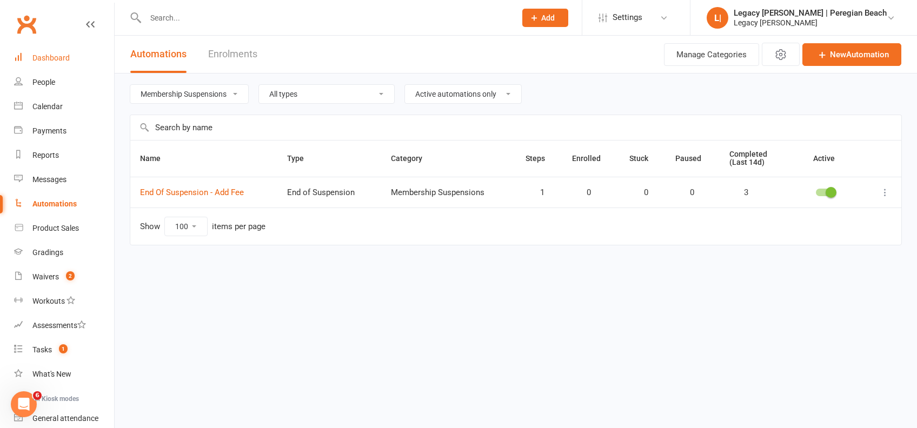
click at [62, 54] on div "Dashboard" at bounding box center [50, 58] width 37 height 9
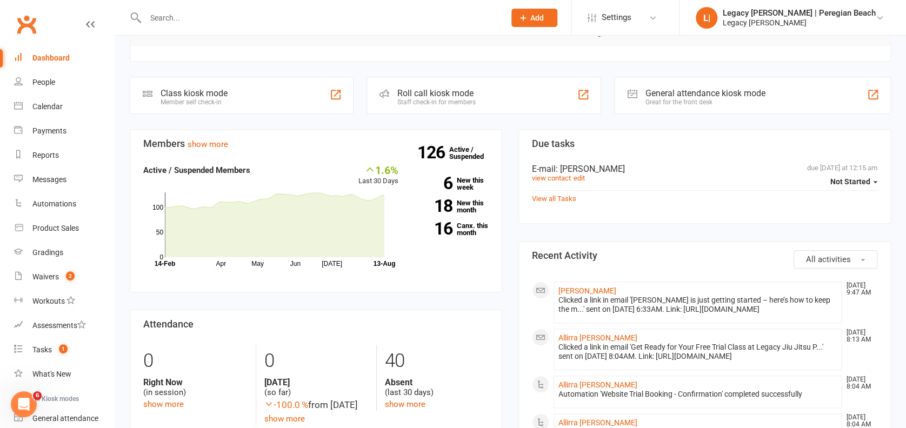
scroll to position [432, 0]
